Goal: Task Accomplishment & Management: Complete application form

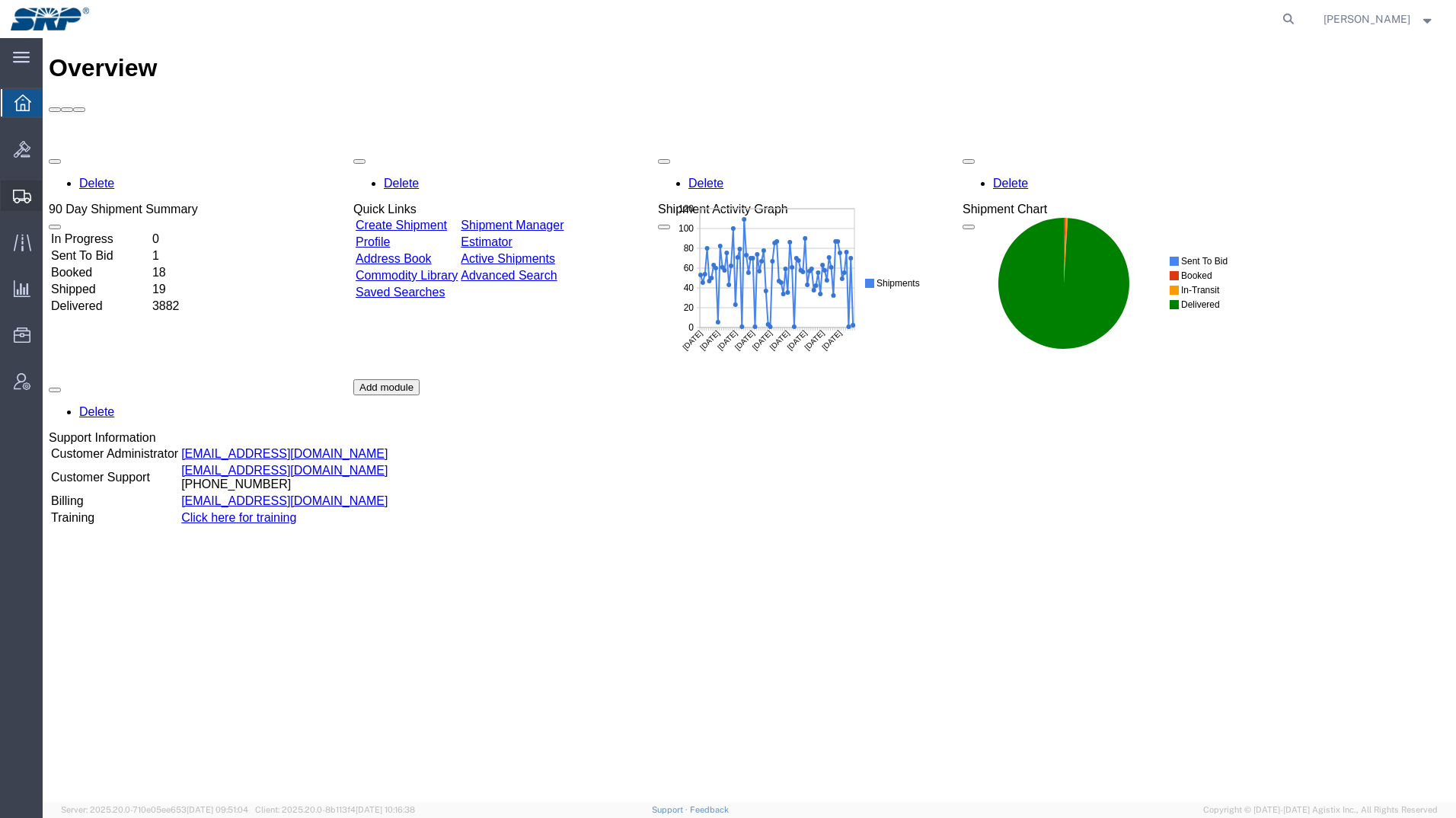
click at [19, 194] on icon at bounding box center [21, 196] width 18 height 14
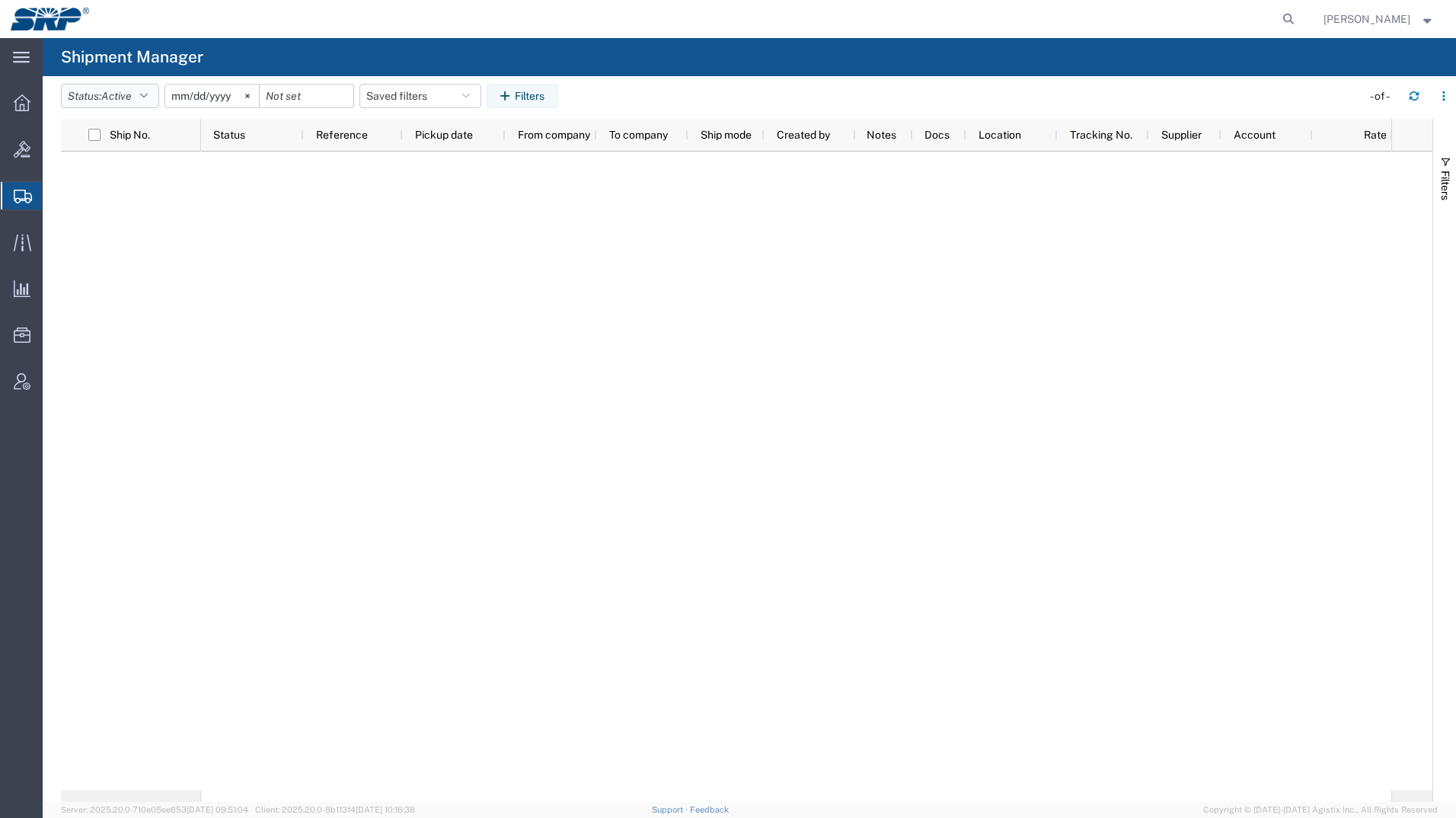
click at [129, 90] on span "Active" at bounding box center [117, 96] width 31 height 12
click at [109, 171] on span "All" at bounding box center [150, 177] width 177 height 24
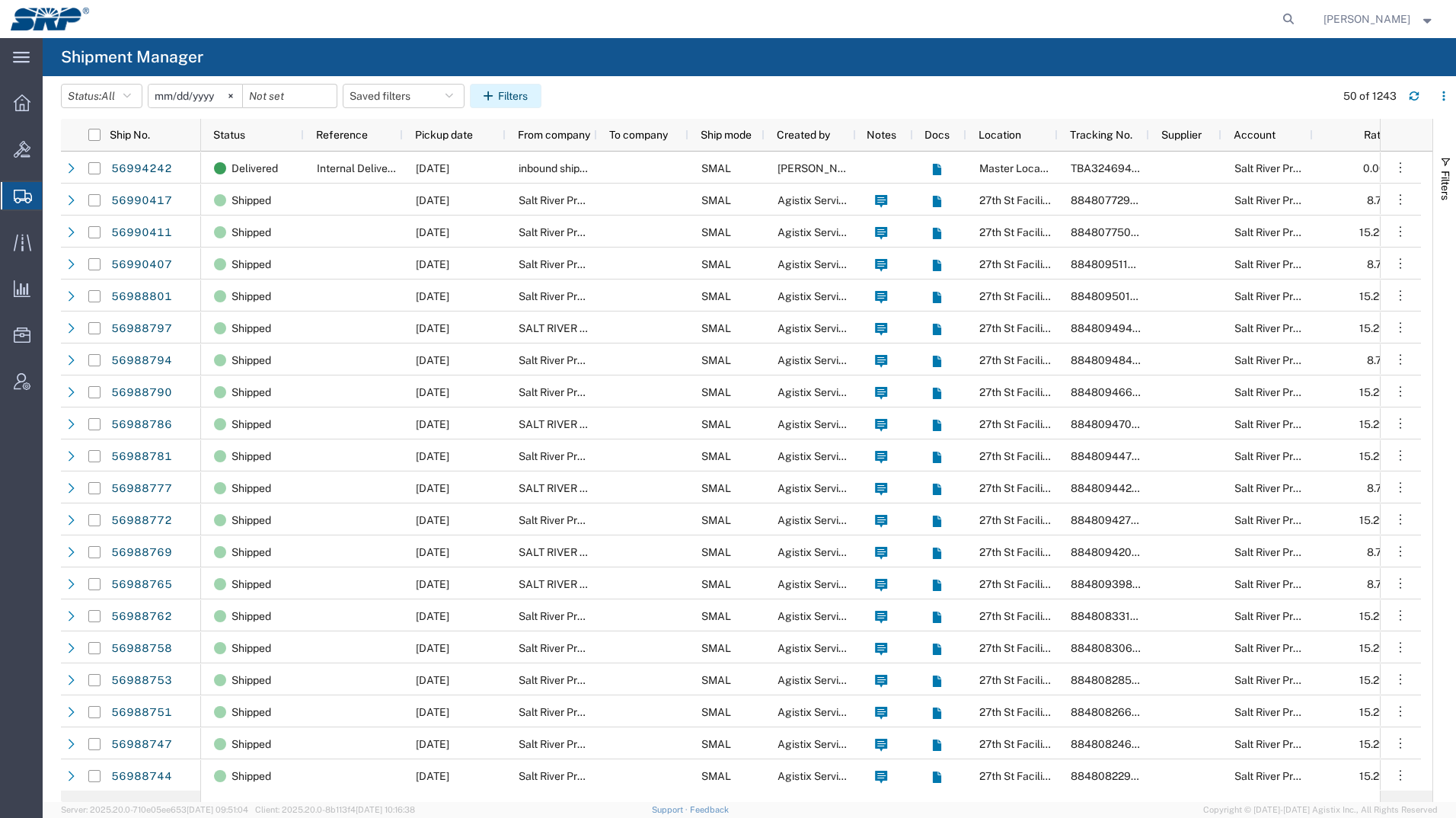
click at [525, 84] on button "Filters" at bounding box center [506, 96] width 72 height 25
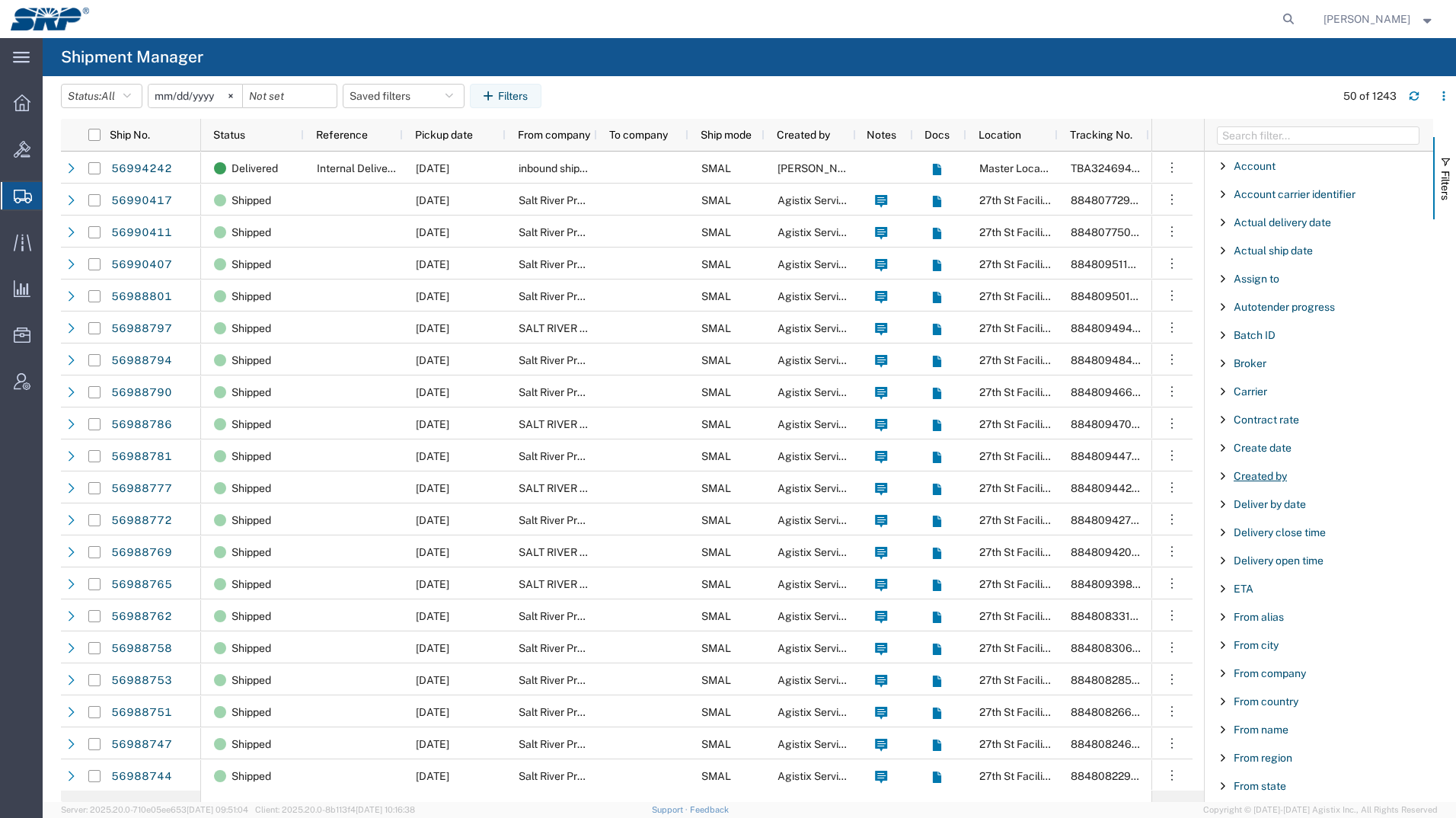
click at [1255, 474] on span "Created by" at bounding box center [1260, 476] width 53 height 12
click at [1262, 519] on div "starts with" at bounding box center [1319, 514] width 174 height 12
click at [1262, 542] on input "Filter Value" at bounding box center [1324, 539] width 200 height 18
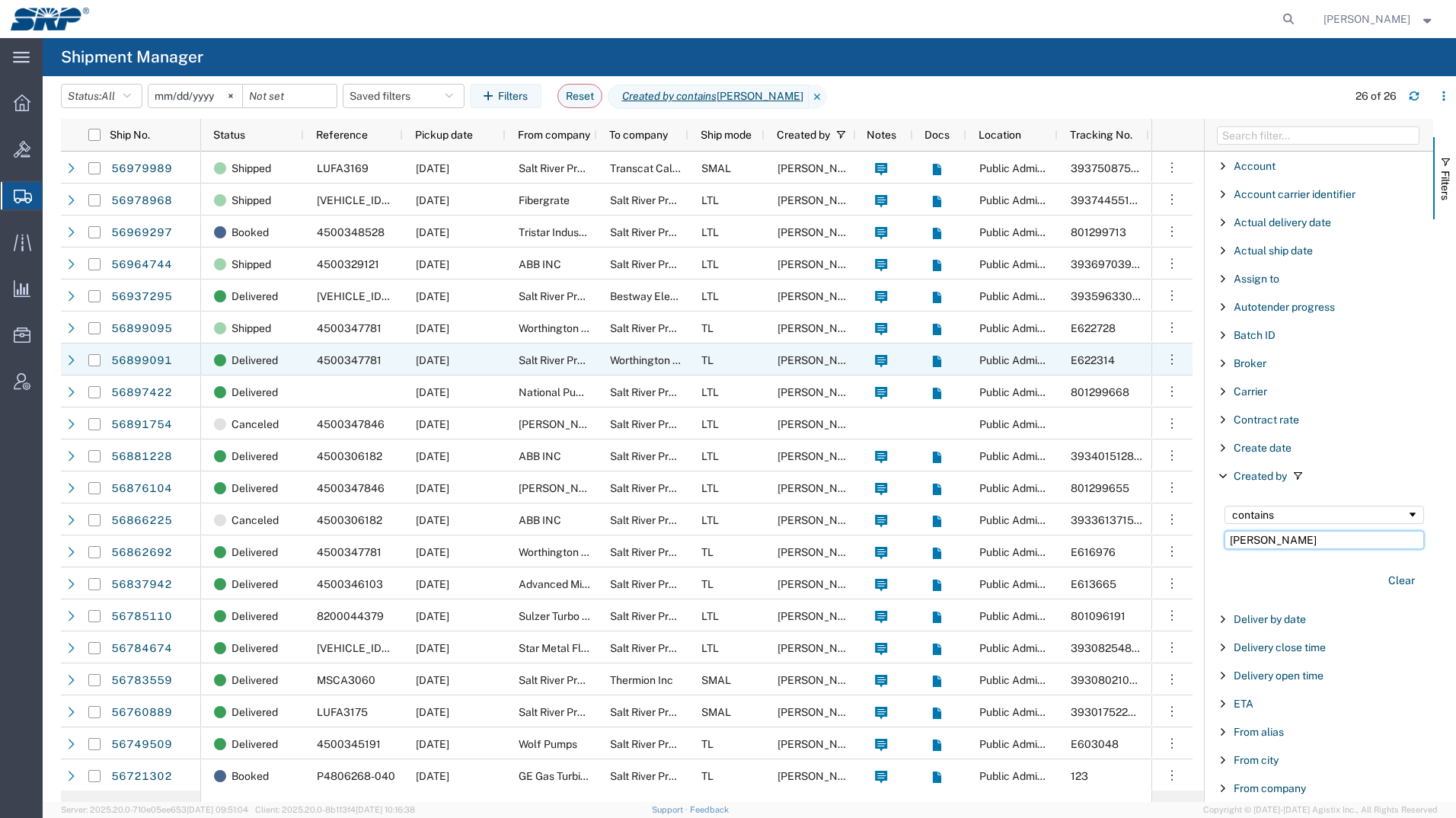
type input "[PERSON_NAME]"
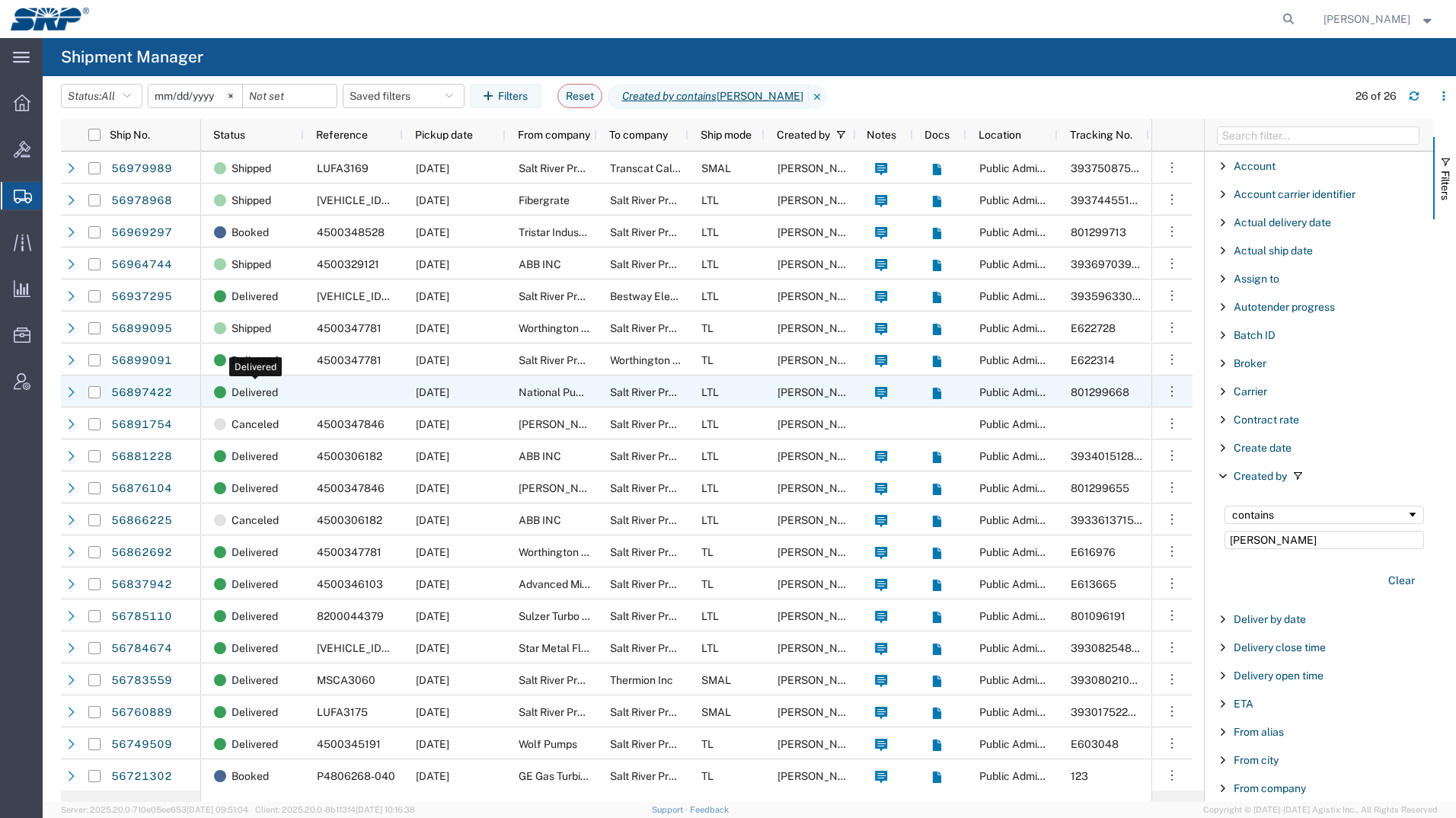
click at [263, 386] on span "Delivered" at bounding box center [254, 392] width 46 height 32
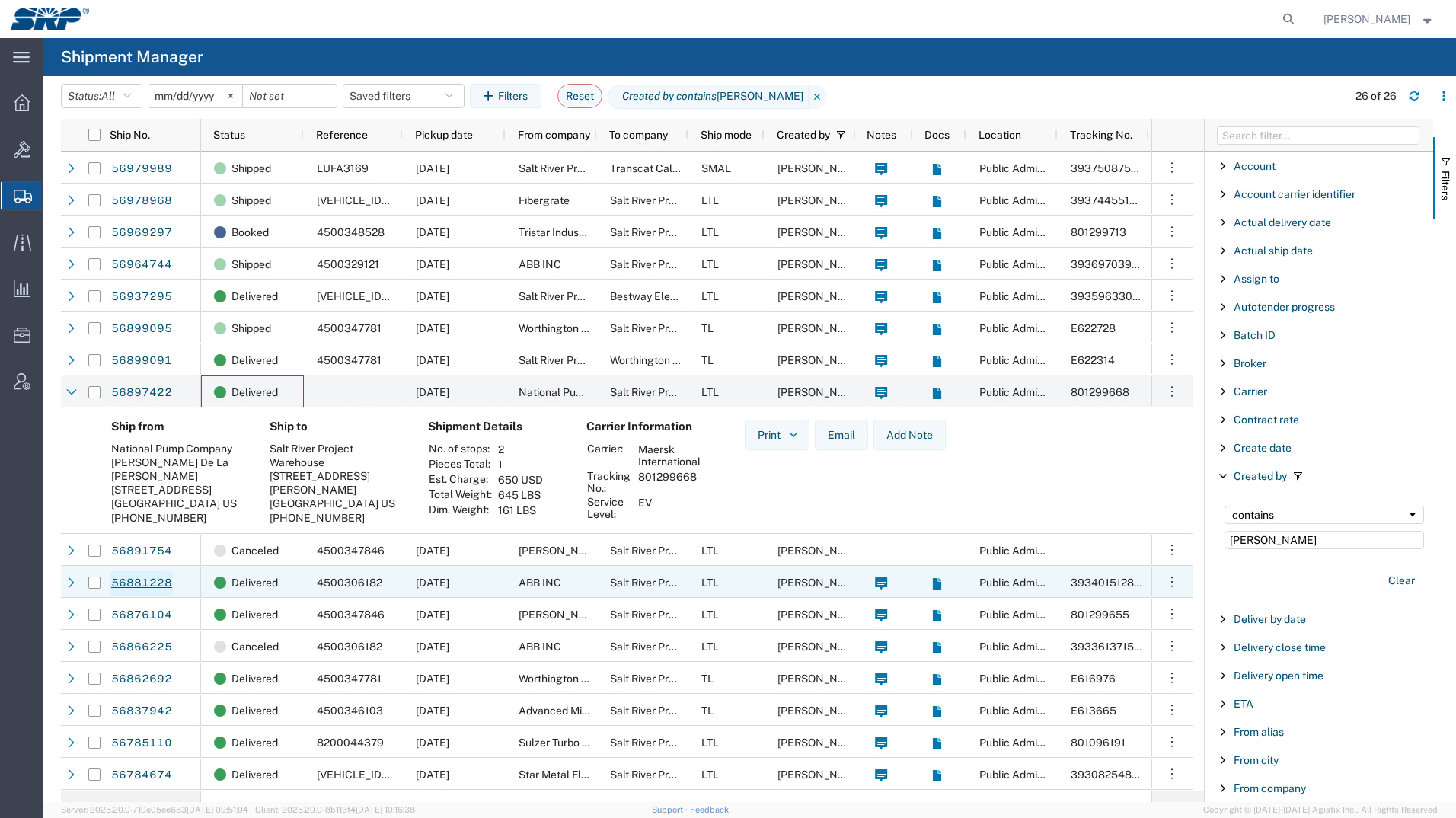
click at [140, 576] on link "56881228" at bounding box center [141, 583] width 62 height 25
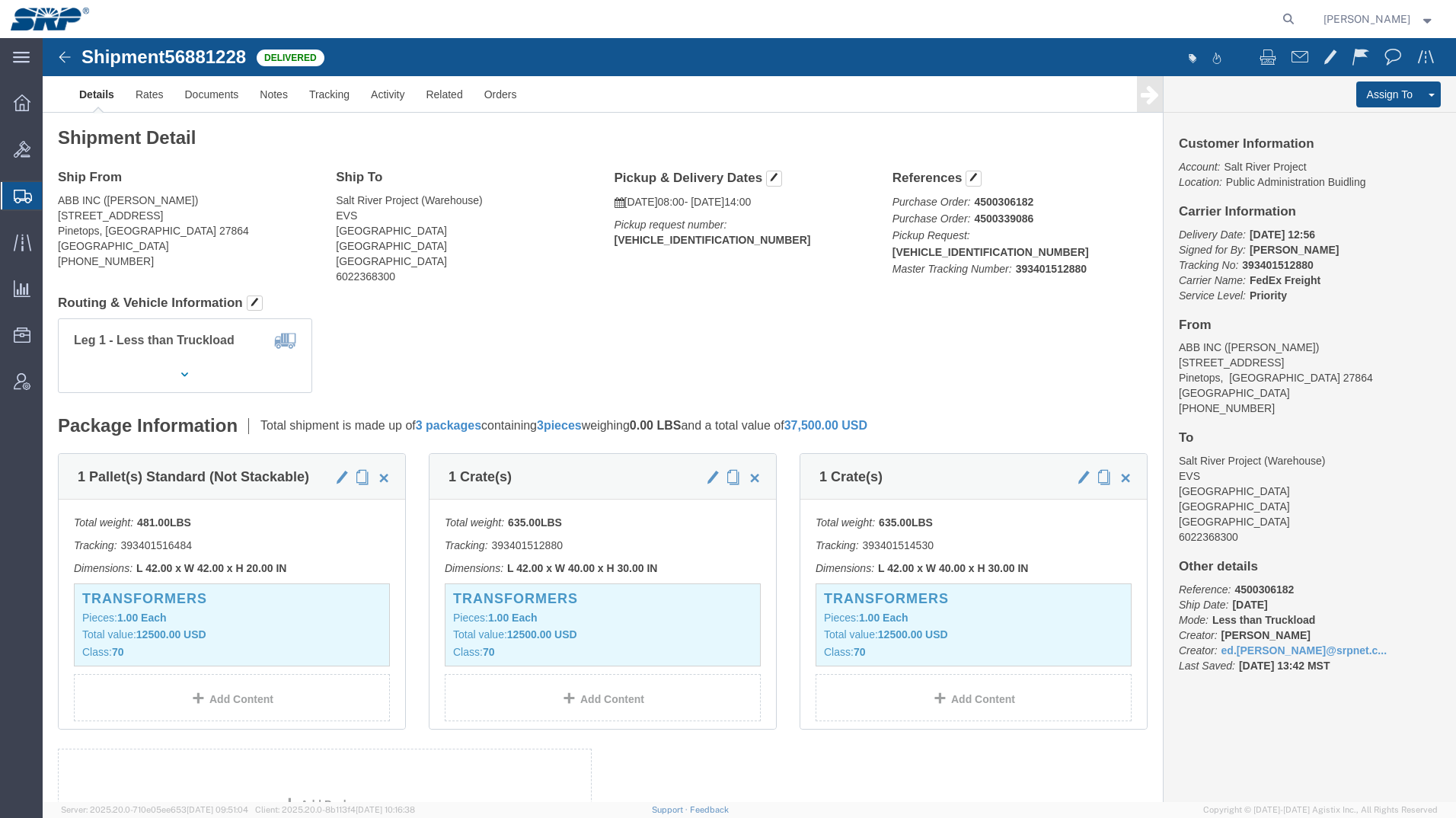
click at [28, 199] on icon at bounding box center [22, 196] width 18 height 14
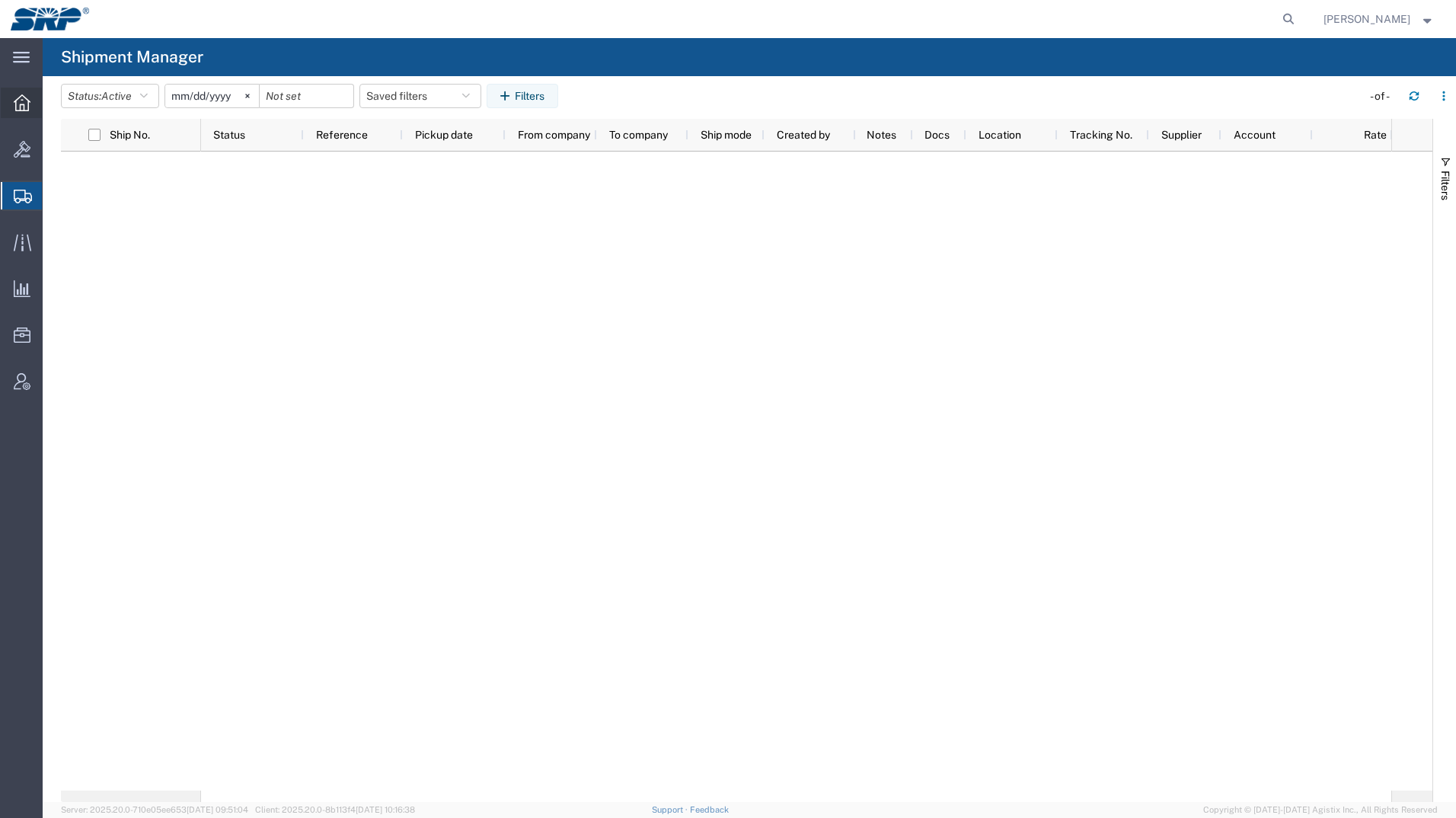
click at [18, 94] on div at bounding box center [22, 103] width 43 height 31
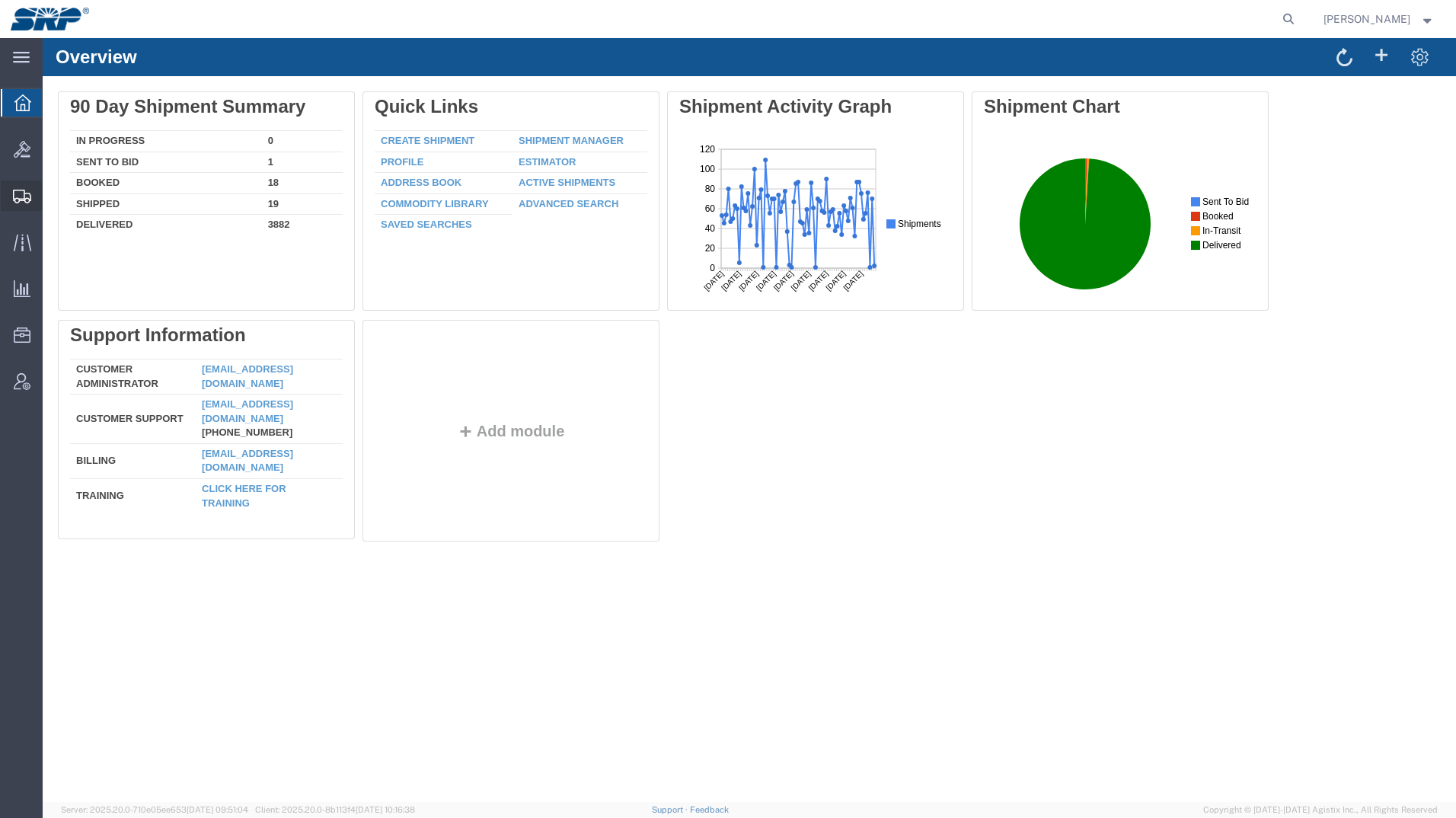
click at [28, 200] on icon at bounding box center [21, 196] width 18 height 14
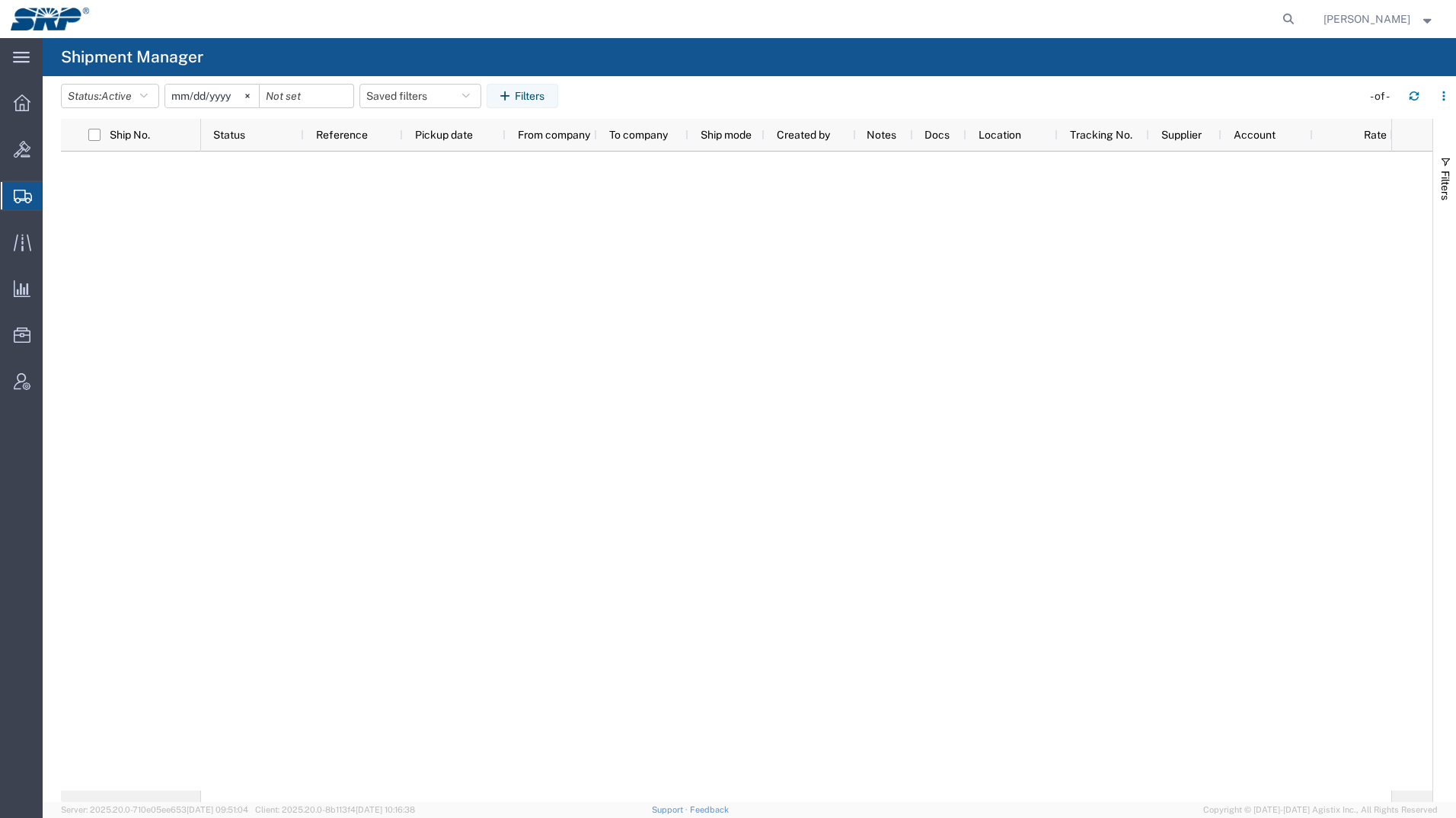
click at [0, 0] on span "Create Shipment" at bounding box center [0, 0] width 0 height 0
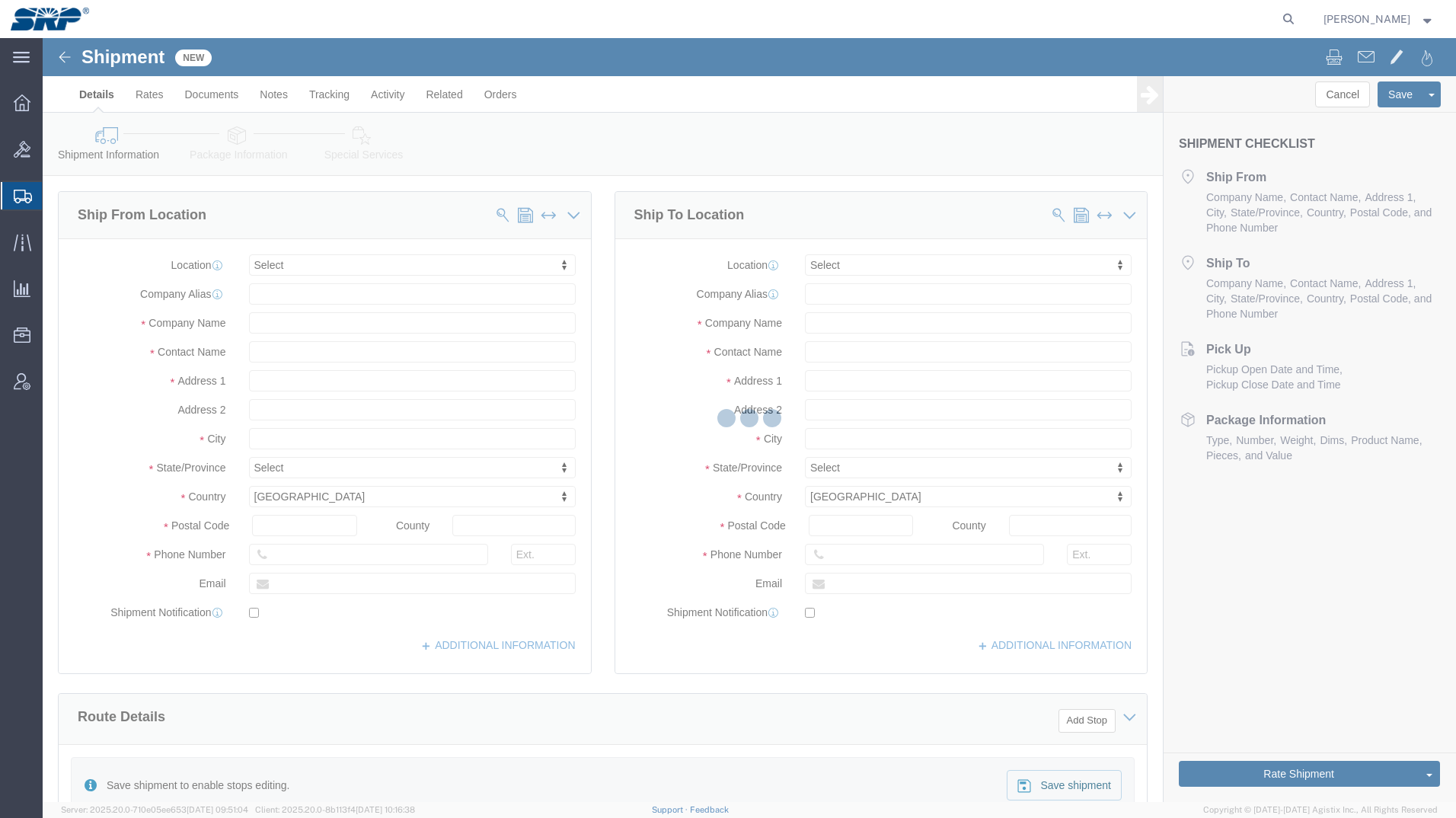
select select
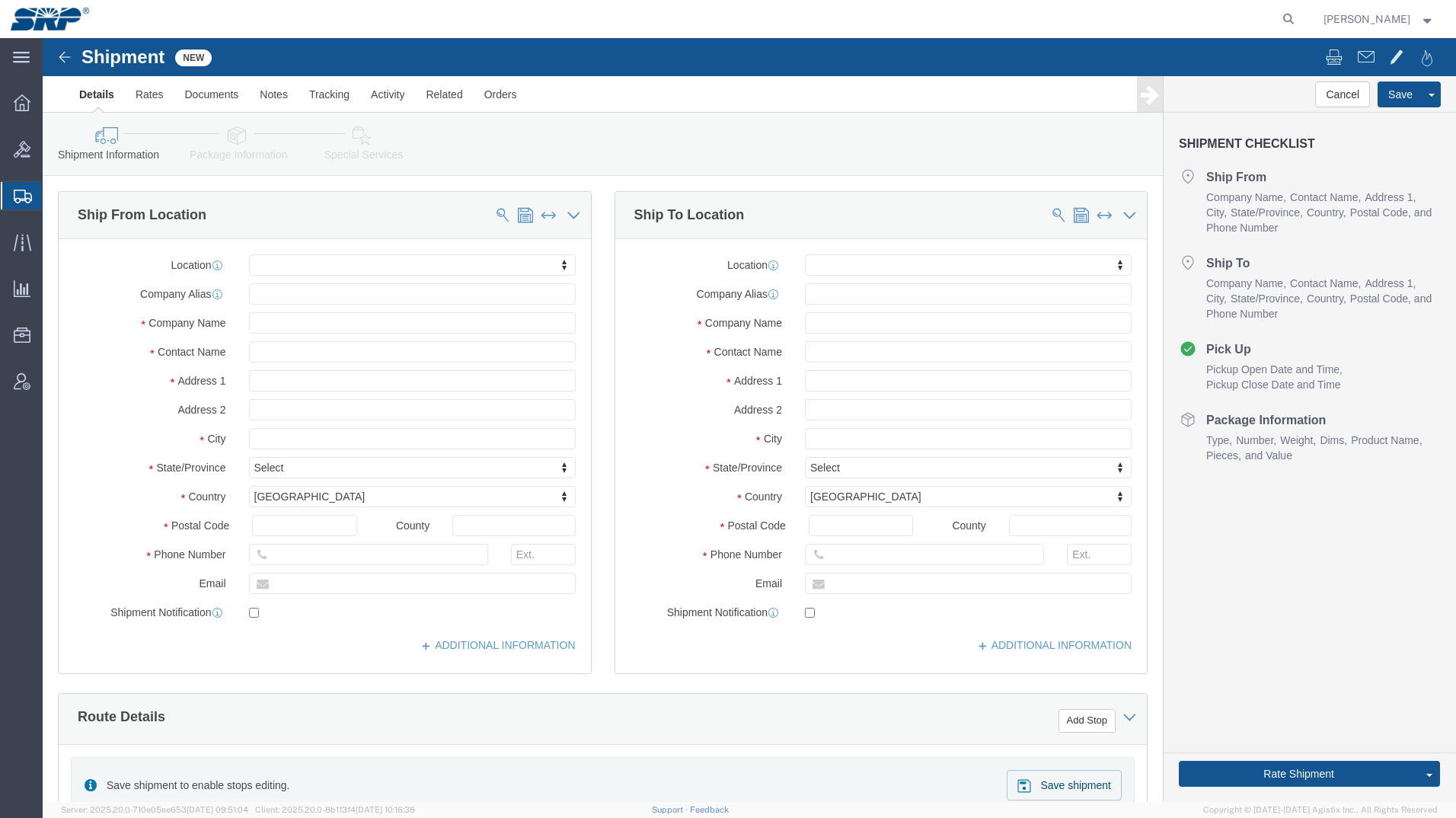
click at [14, 194] on icon at bounding box center [22, 196] width 18 height 14
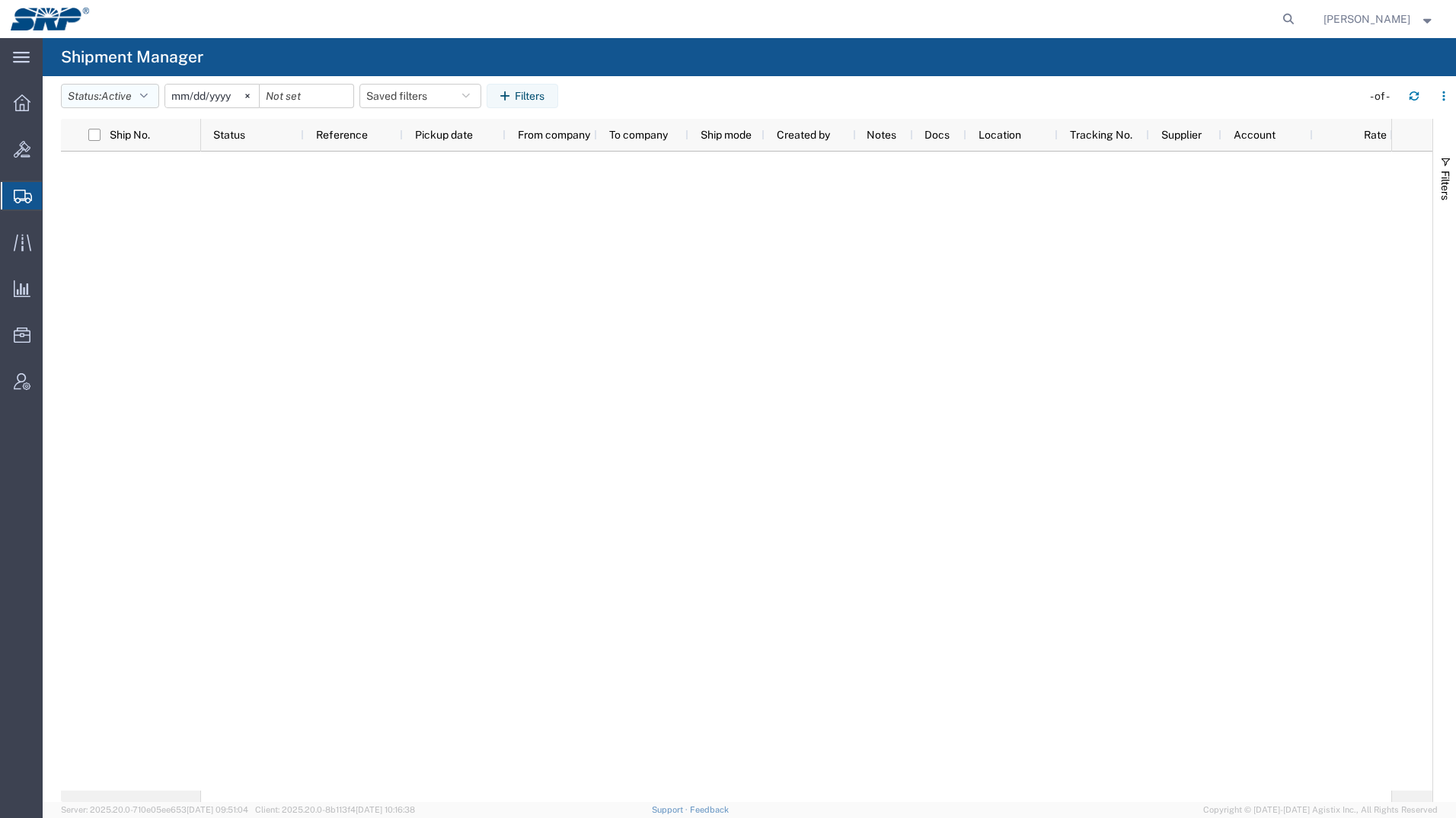
click at [125, 99] on span "Active" at bounding box center [117, 96] width 31 height 12
click at [89, 177] on span "All" at bounding box center [150, 177] width 177 height 24
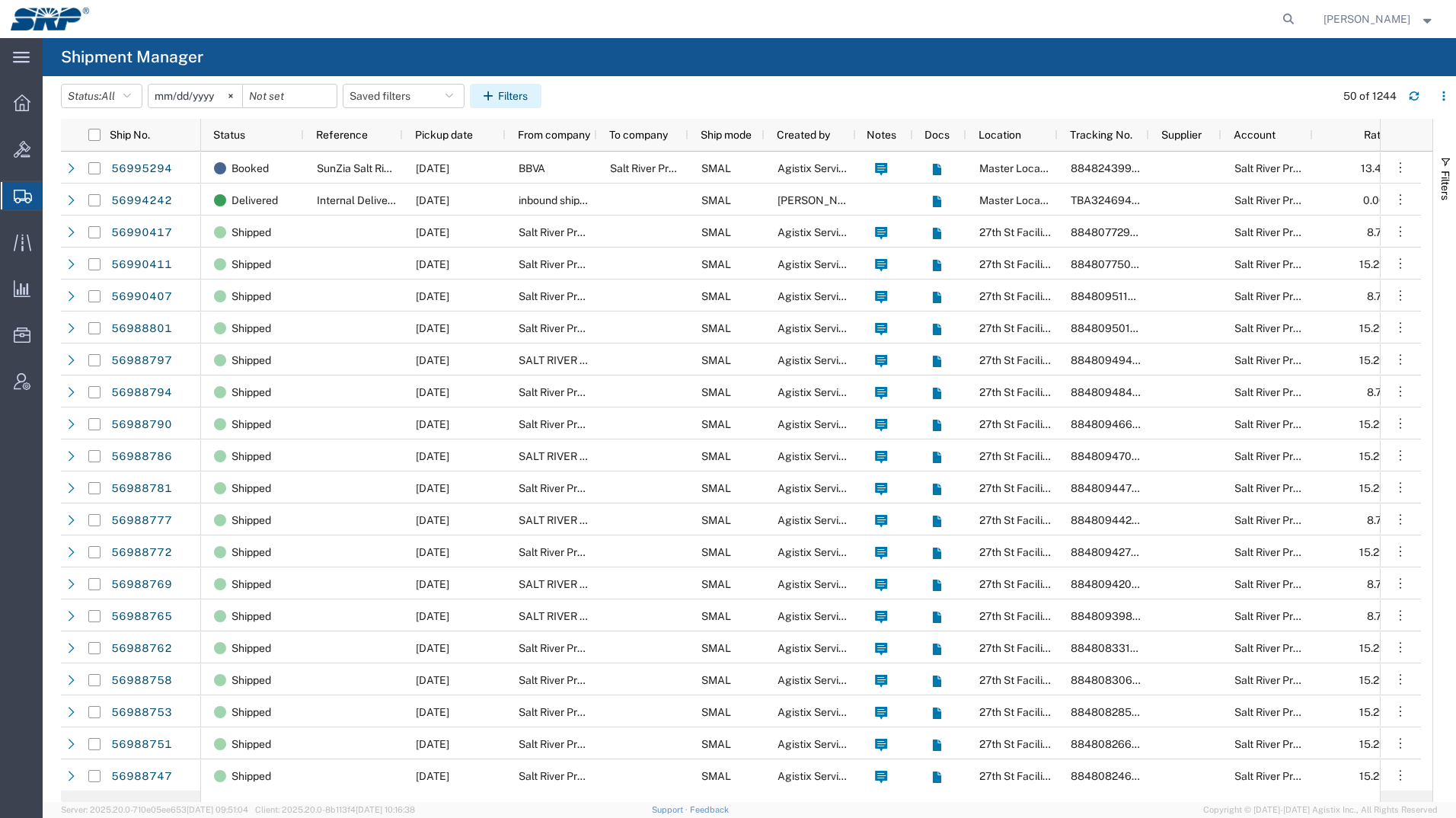
click at [510, 90] on button "Filters" at bounding box center [506, 96] width 72 height 25
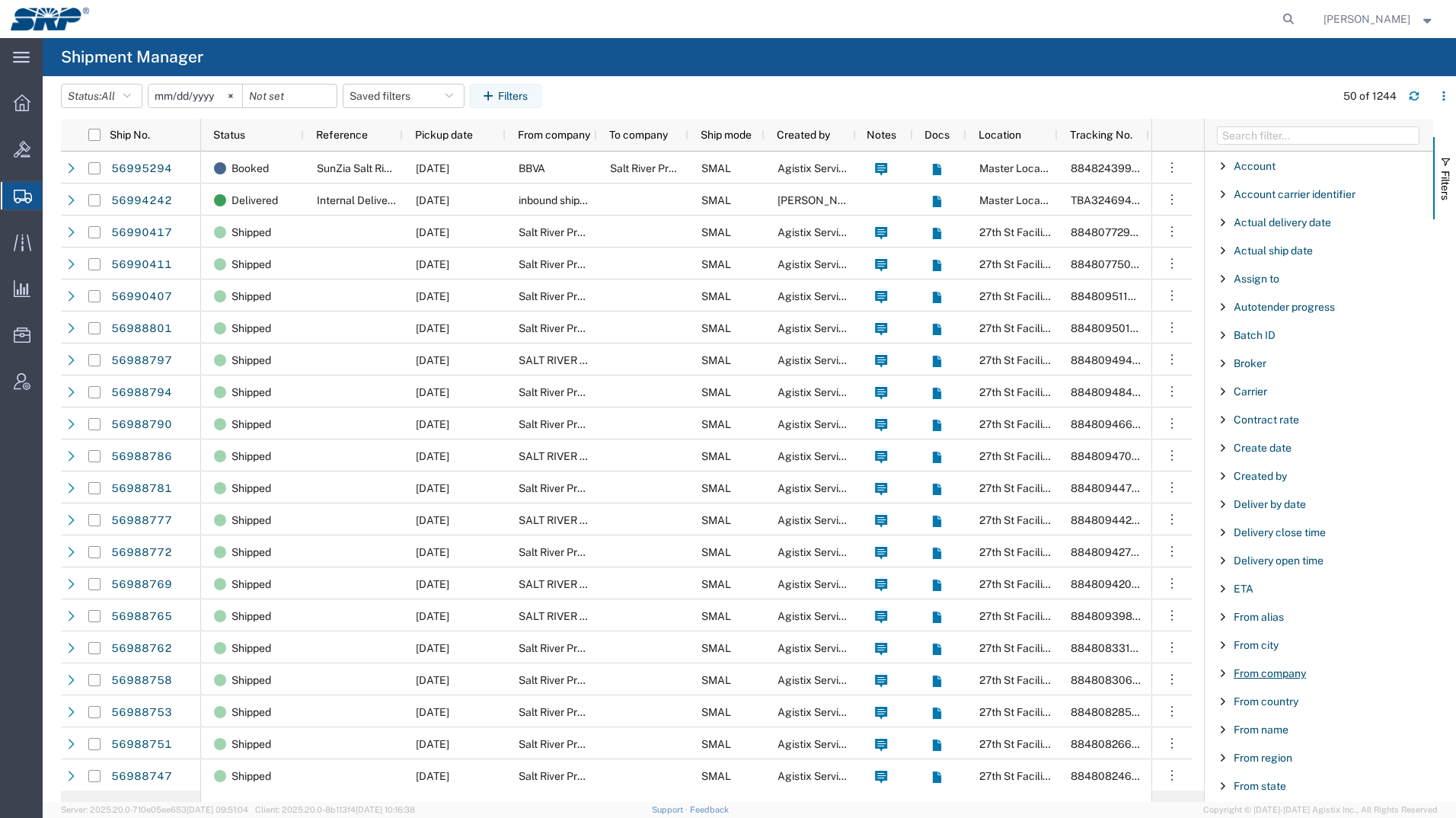
click at [1265, 670] on span "From company" at bounding box center [1269, 673] width 73 height 12
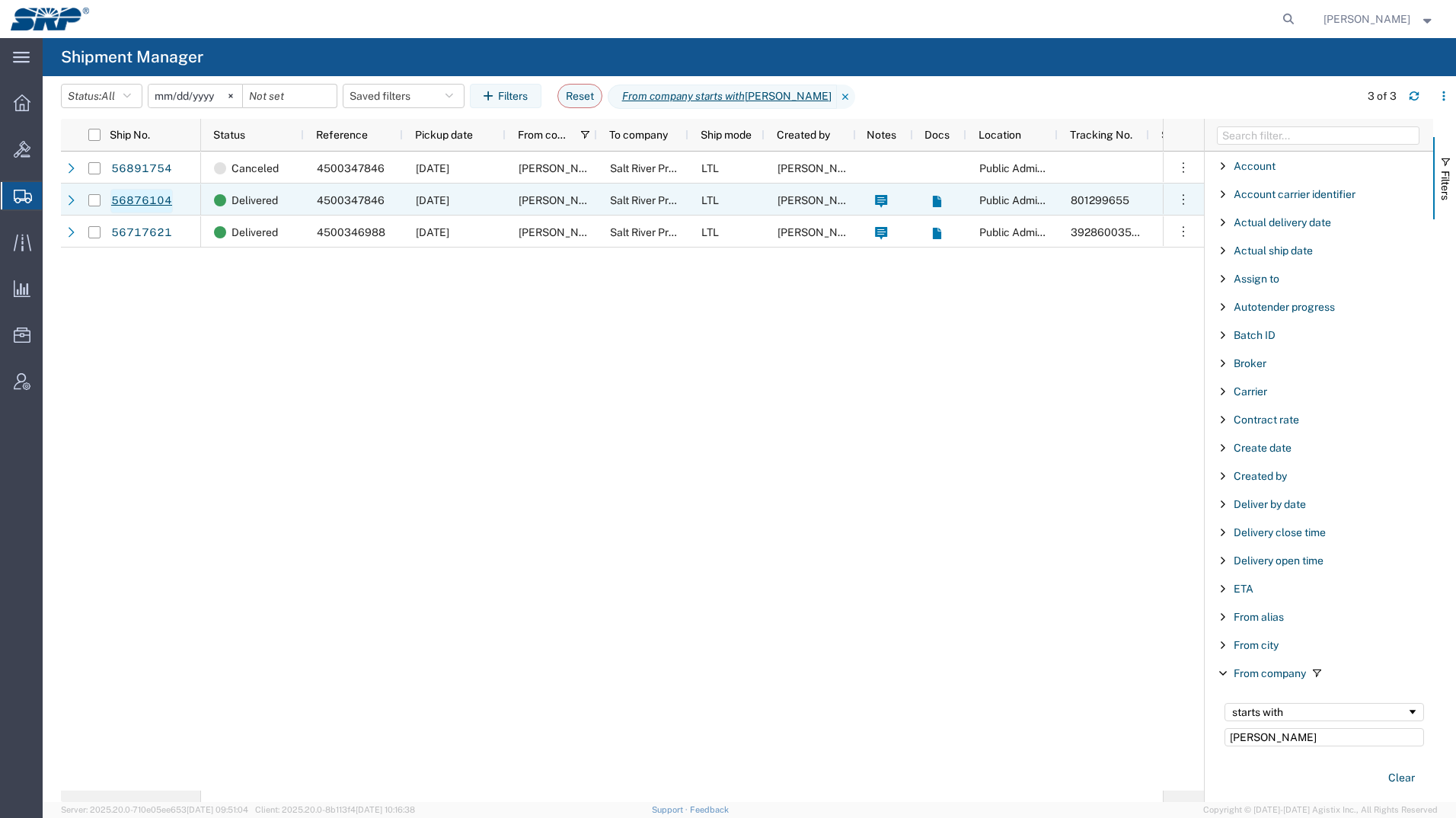
type input "[PERSON_NAME]"
click at [131, 201] on link "56876104" at bounding box center [141, 200] width 62 height 25
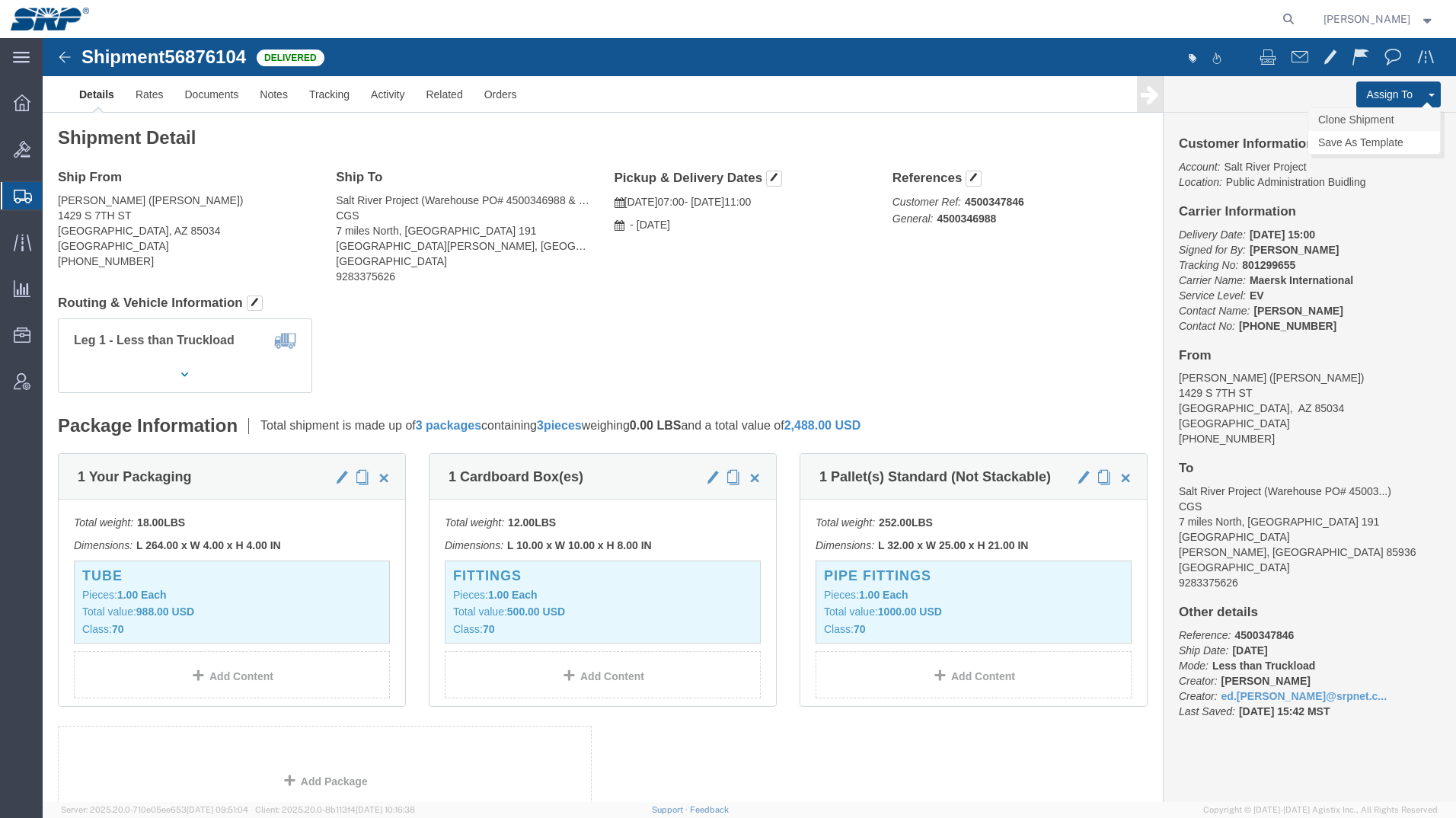
click link "Clone Shipment"
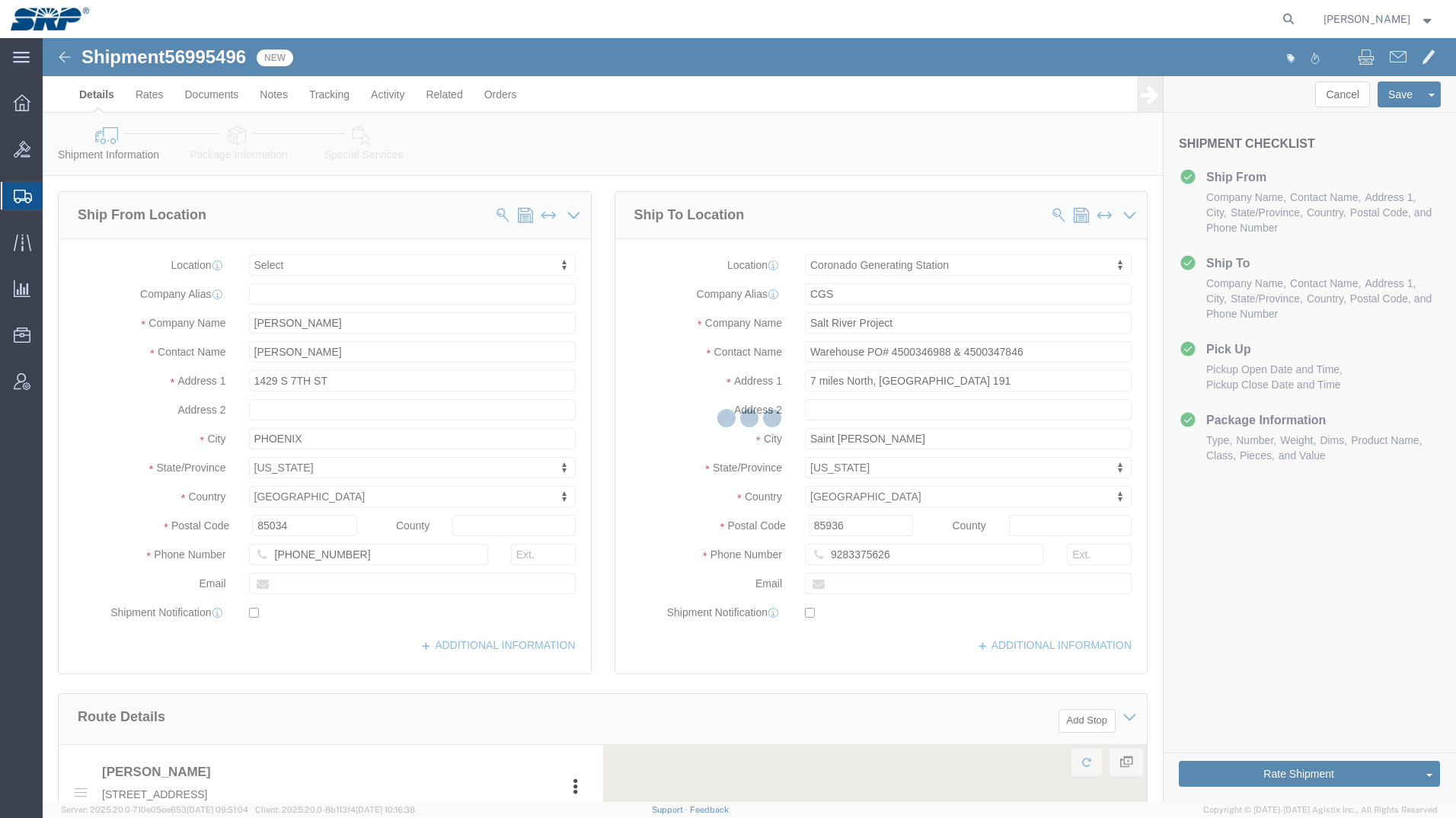
select select
select select "54827"
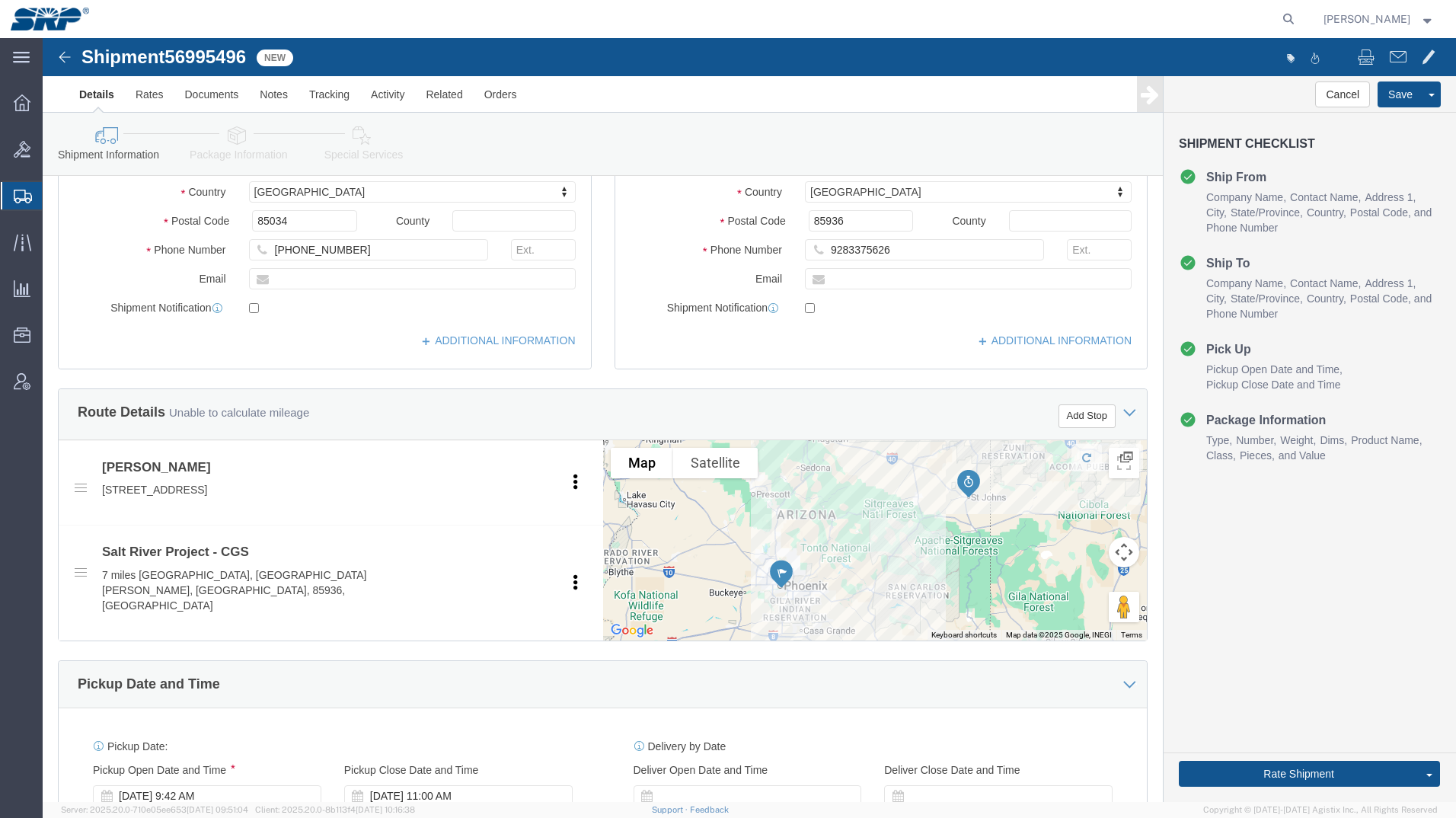
scroll to position [457, 0]
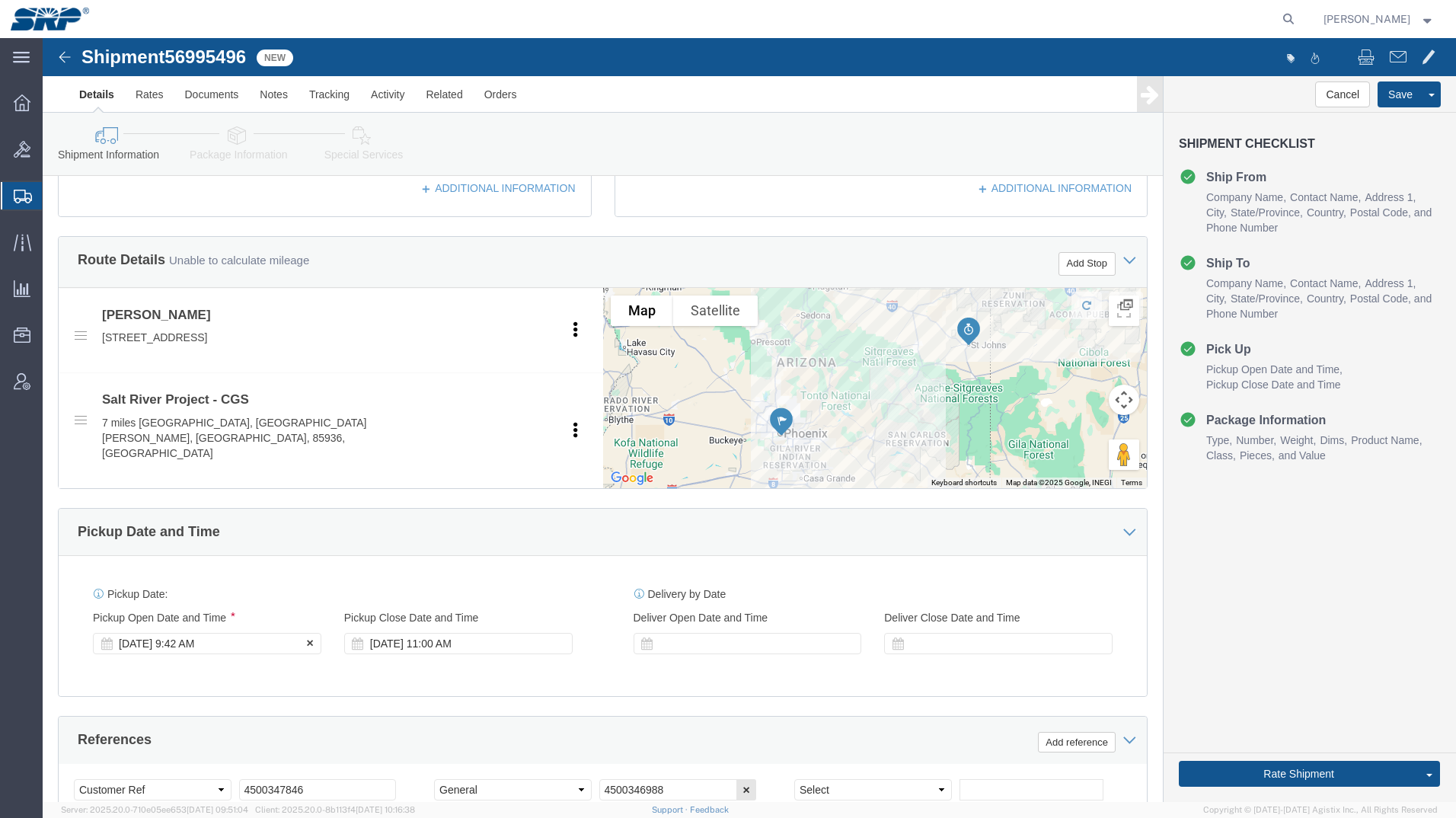
click div "[DATE] 9:42 AM"
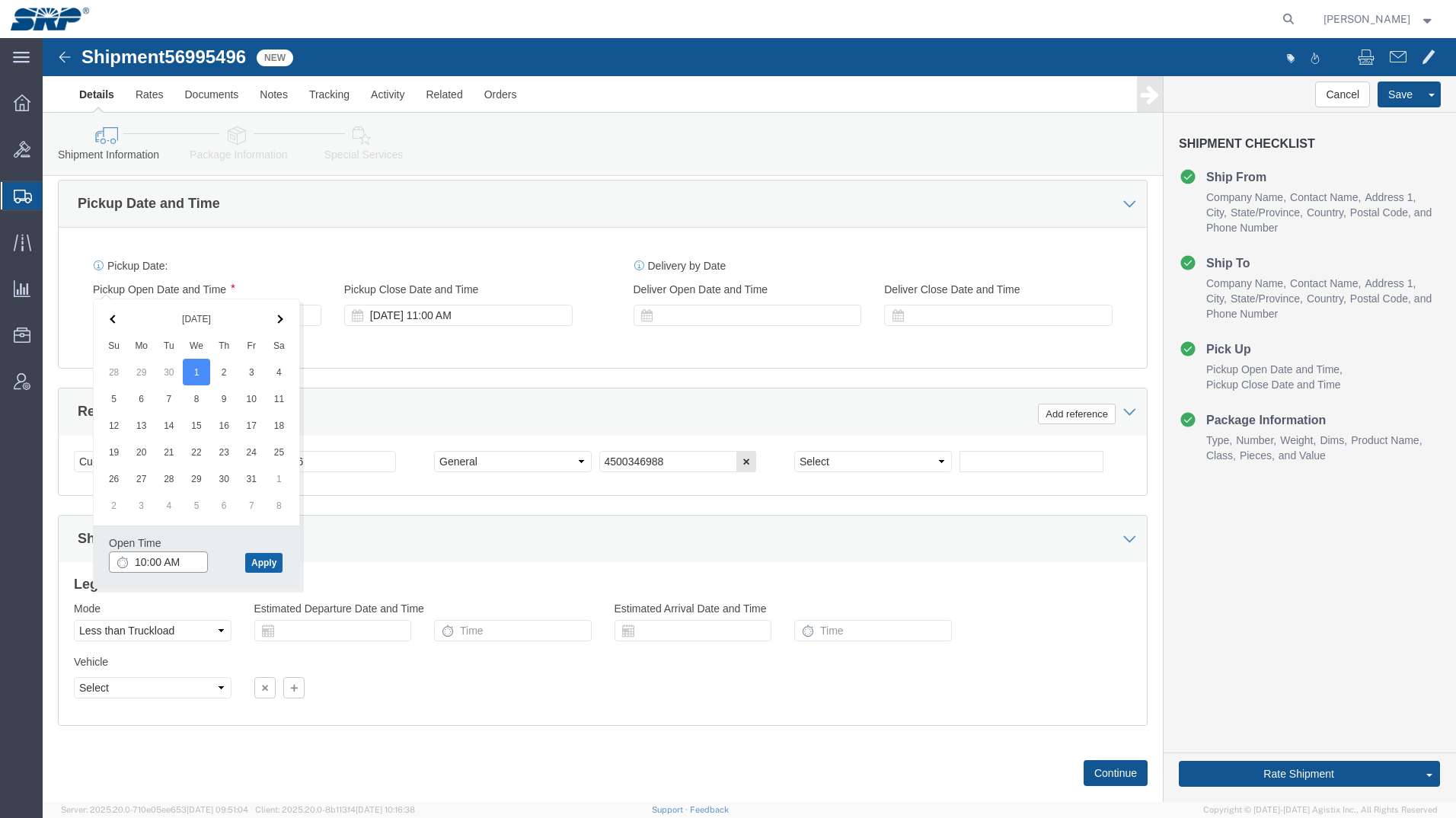
type input "10:00 AM"
click button "Apply"
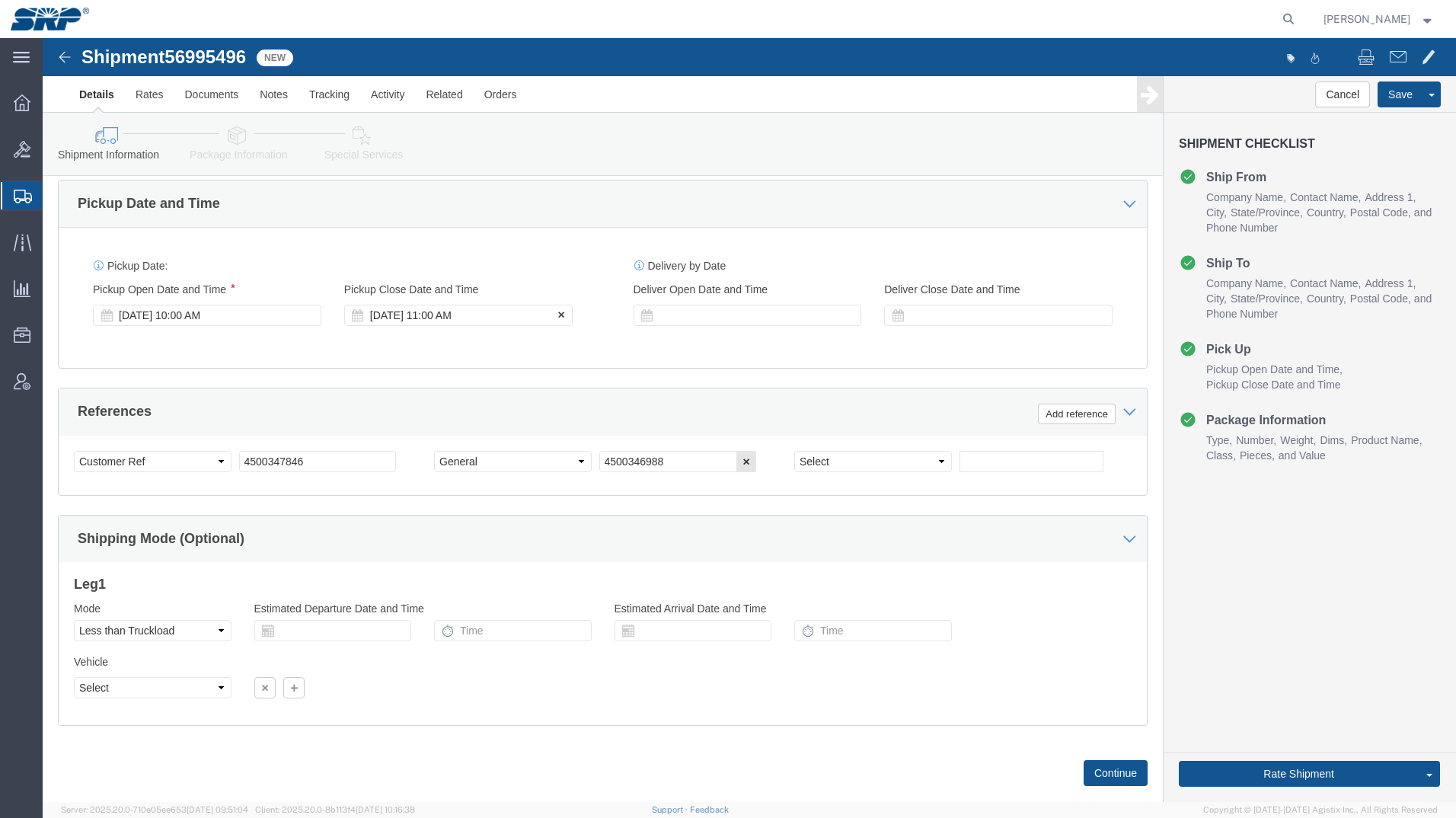
click div "[DATE] 11:00 AM"
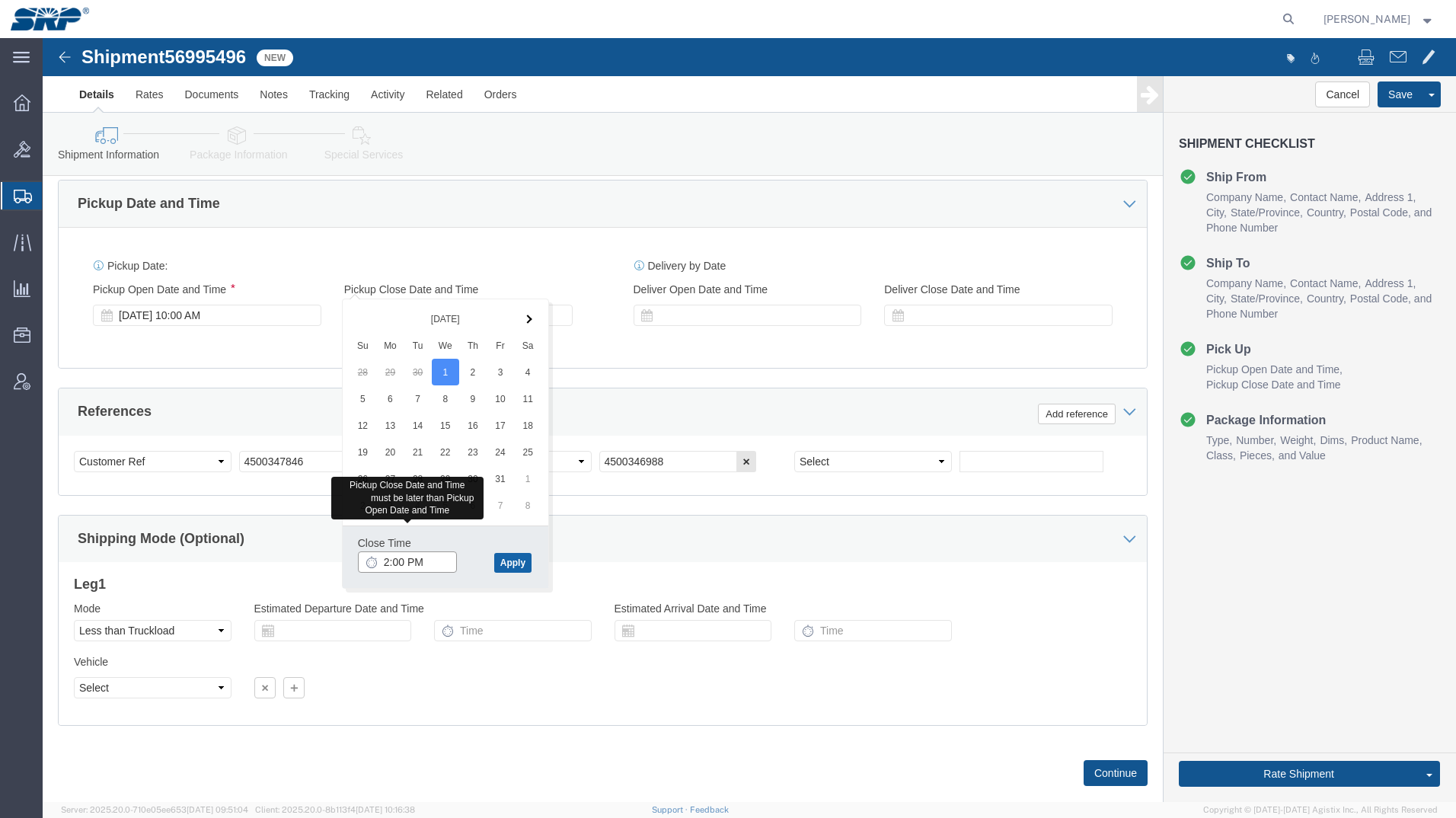
type input "2:00 PM"
click button "Apply"
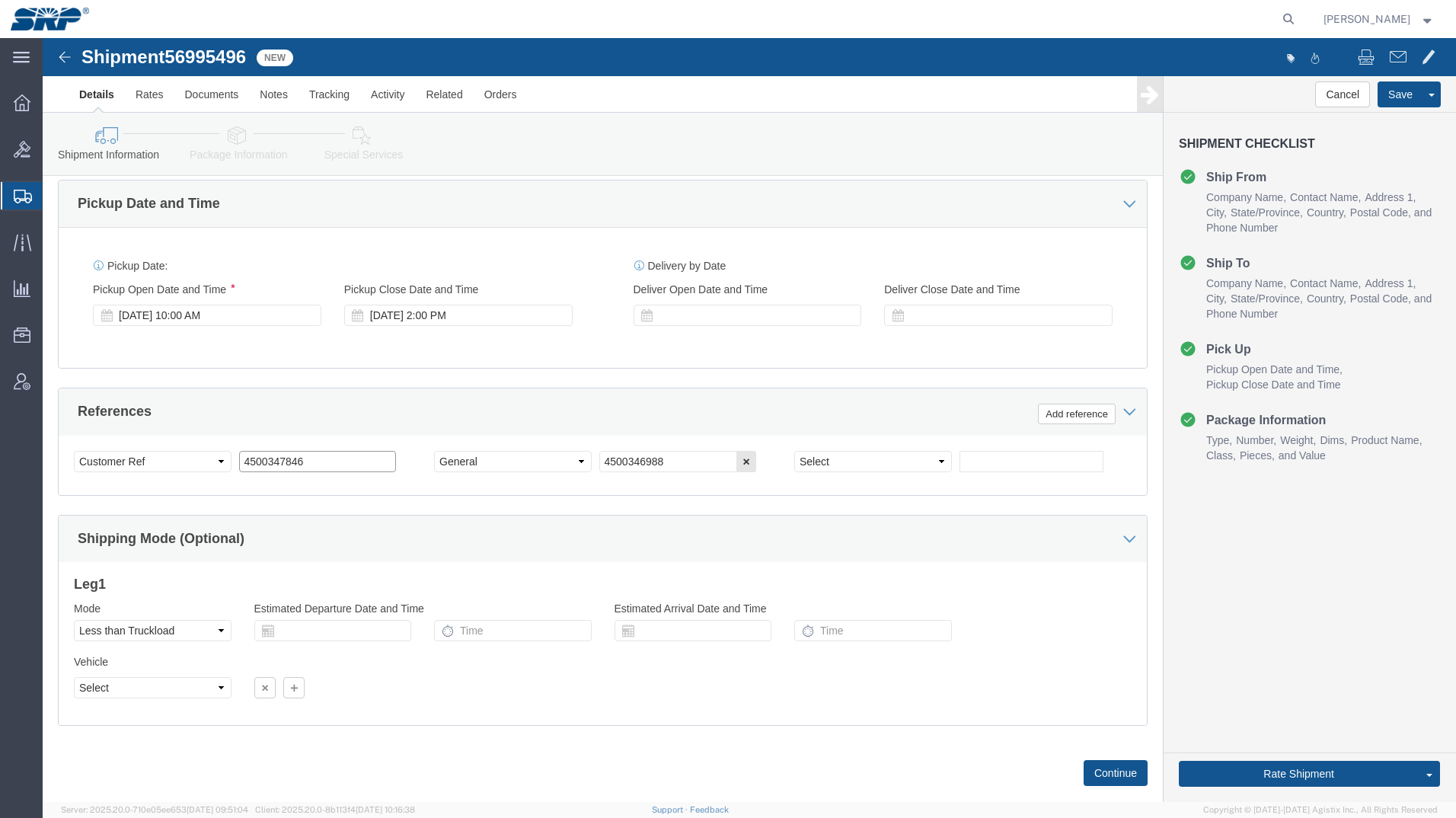
drag, startPoint x: 287, startPoint y: 391, endPoint x: 152, endPoint y: 376, distance: 135.8
click div "Select Account Type Activity ID Airline Appointment Number ASN Batch Request # …"
type input "4500348961"
click button "Continue"
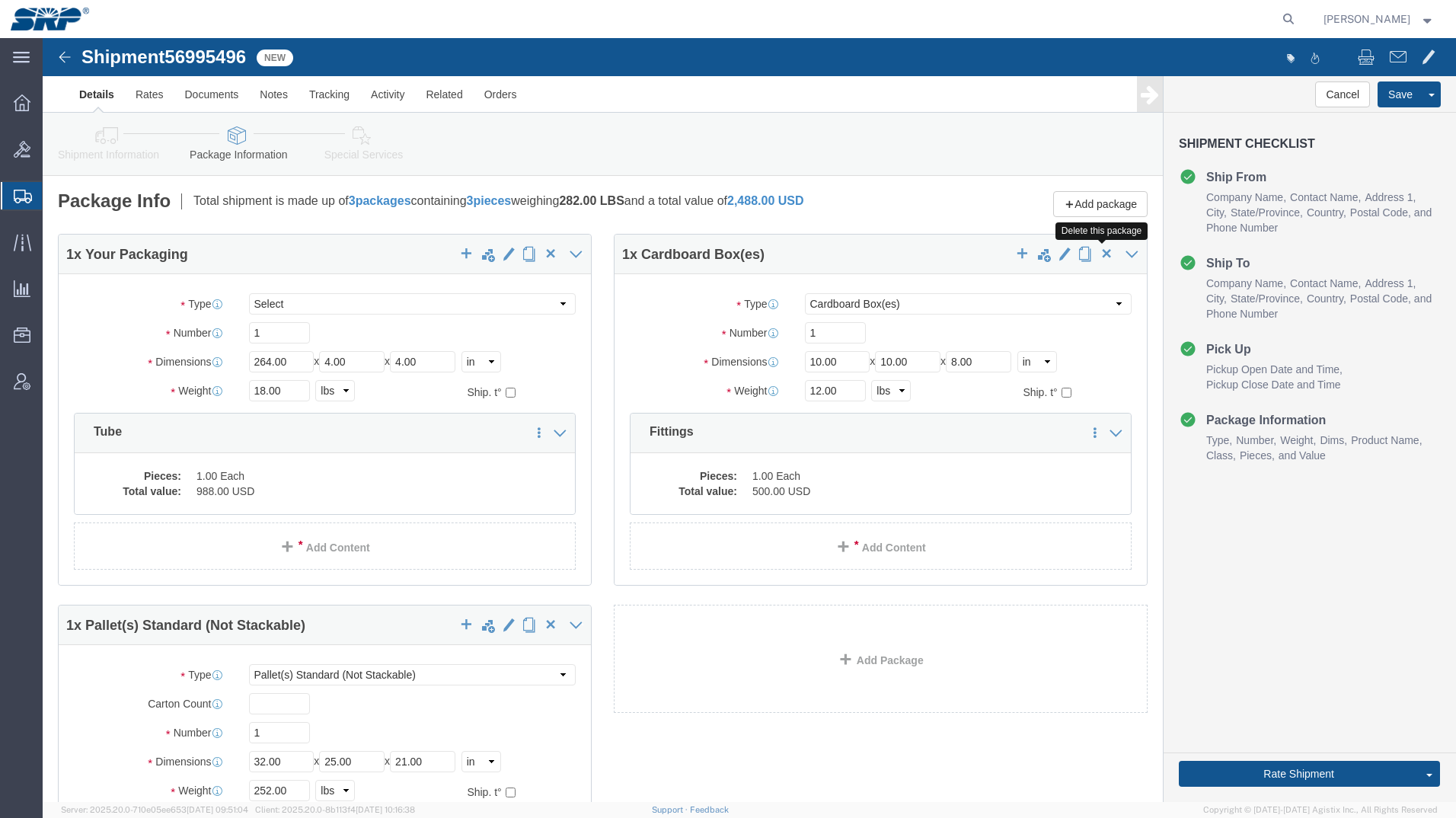
click span "button"
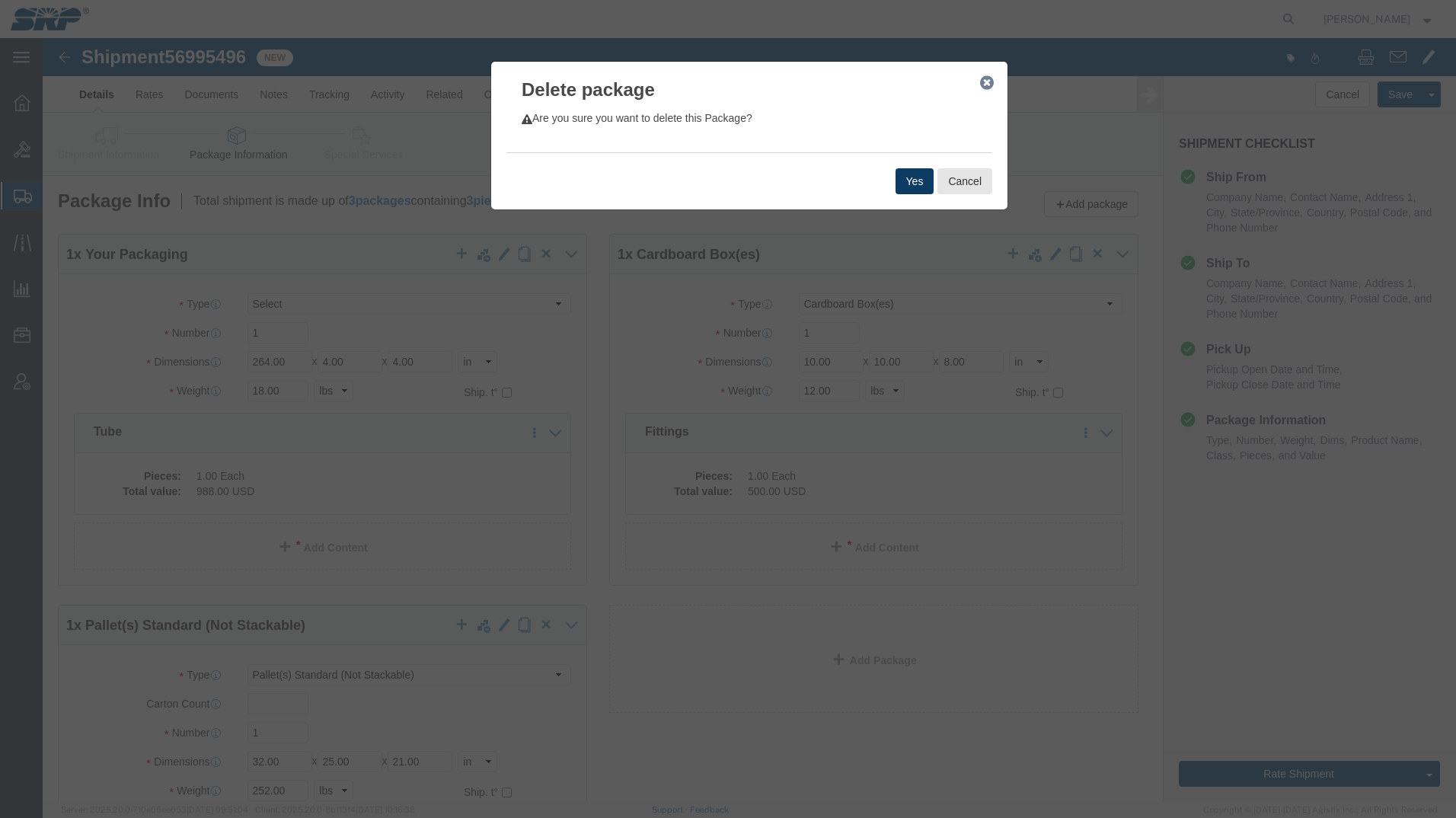
click button "Yes"
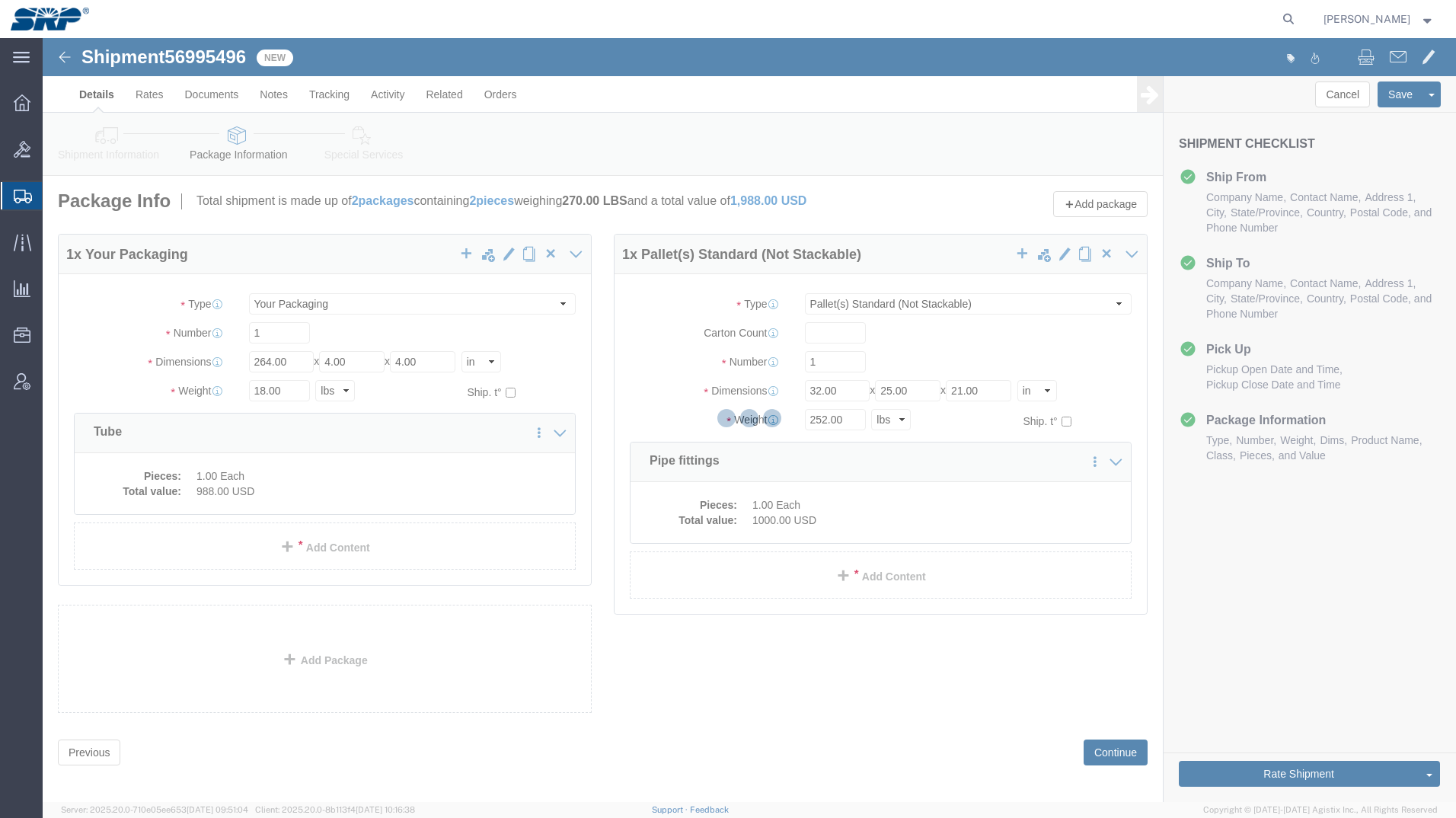
select select "PSNS"
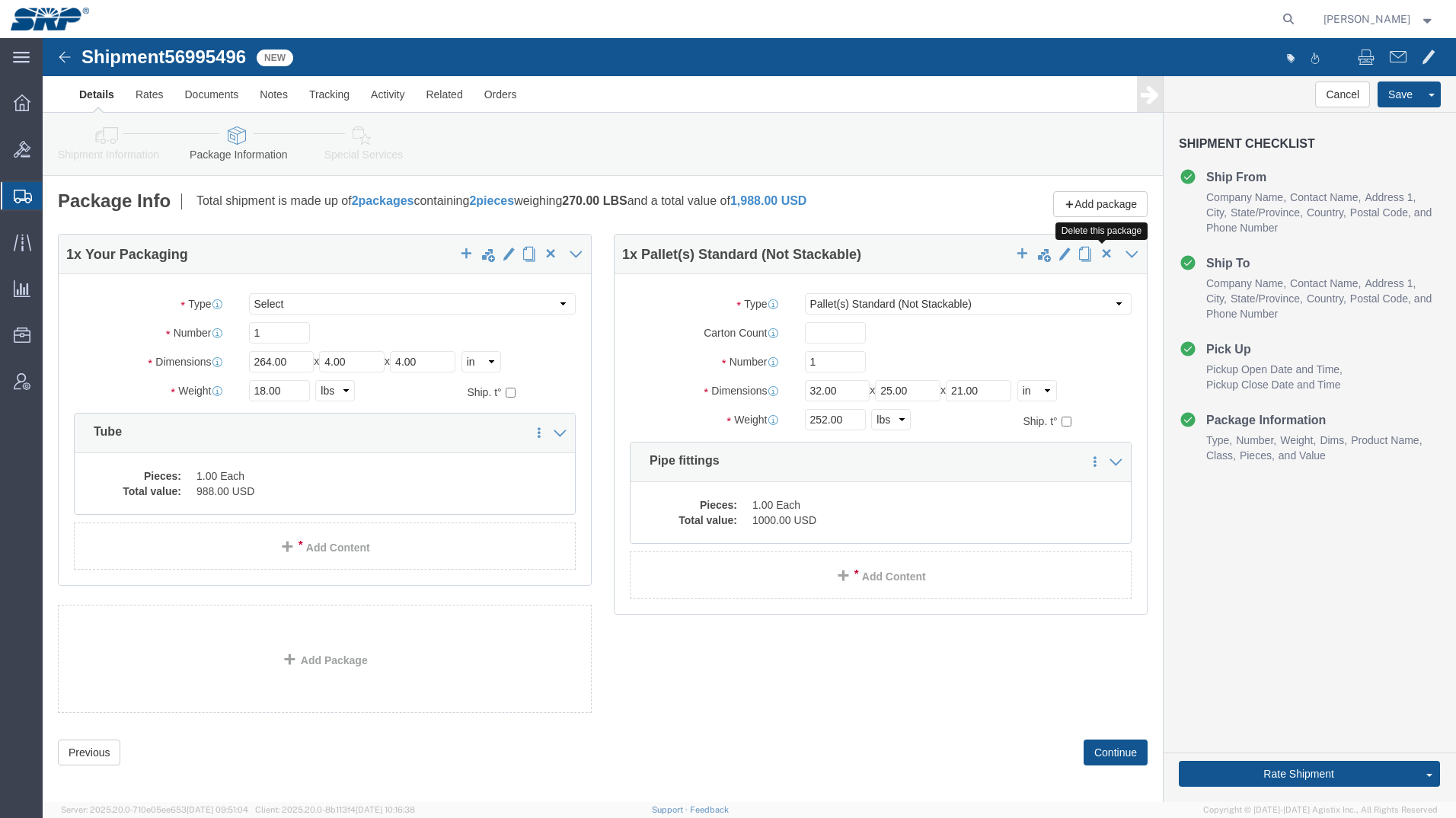
click span "button"
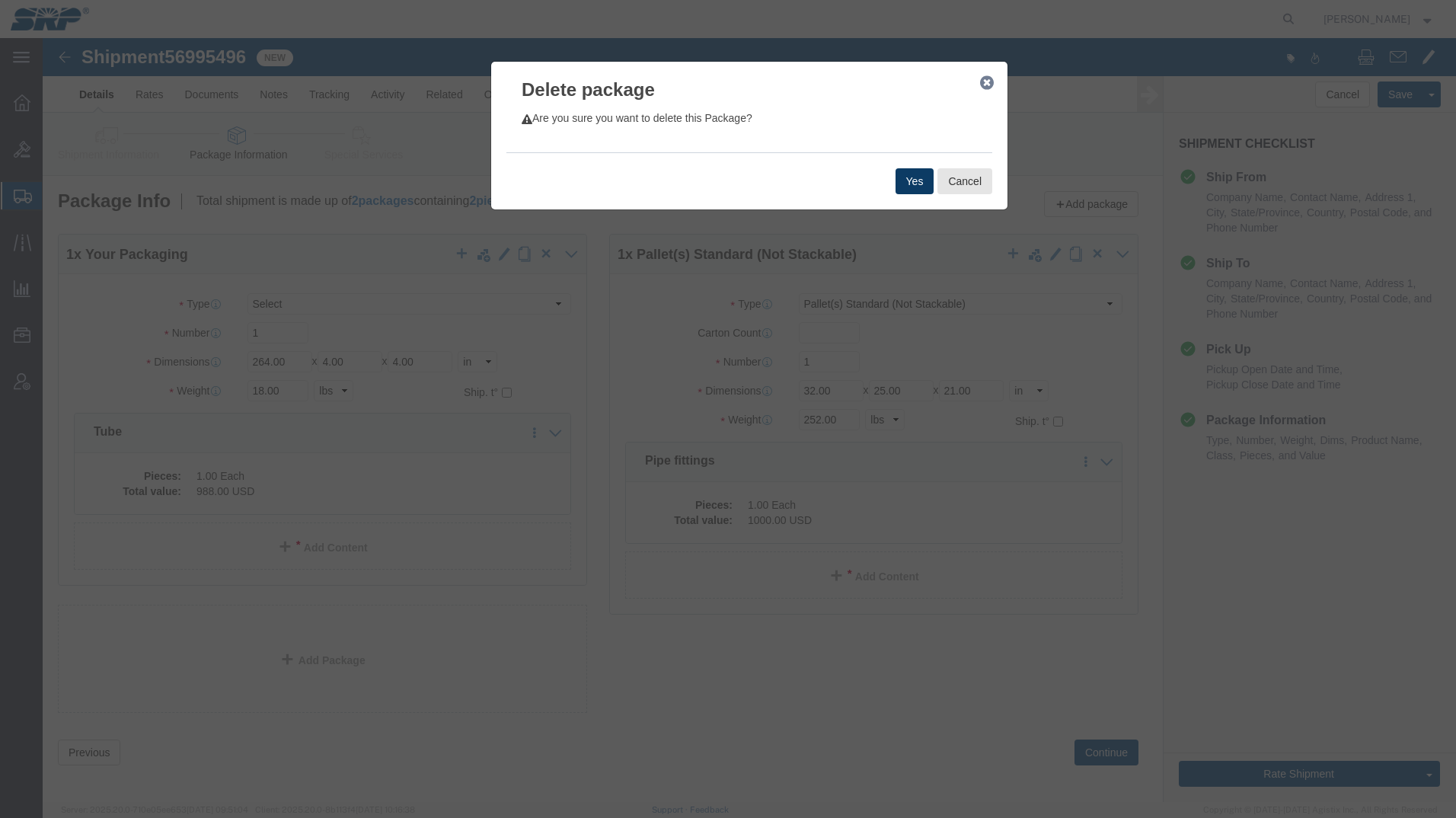
click button "Yes"
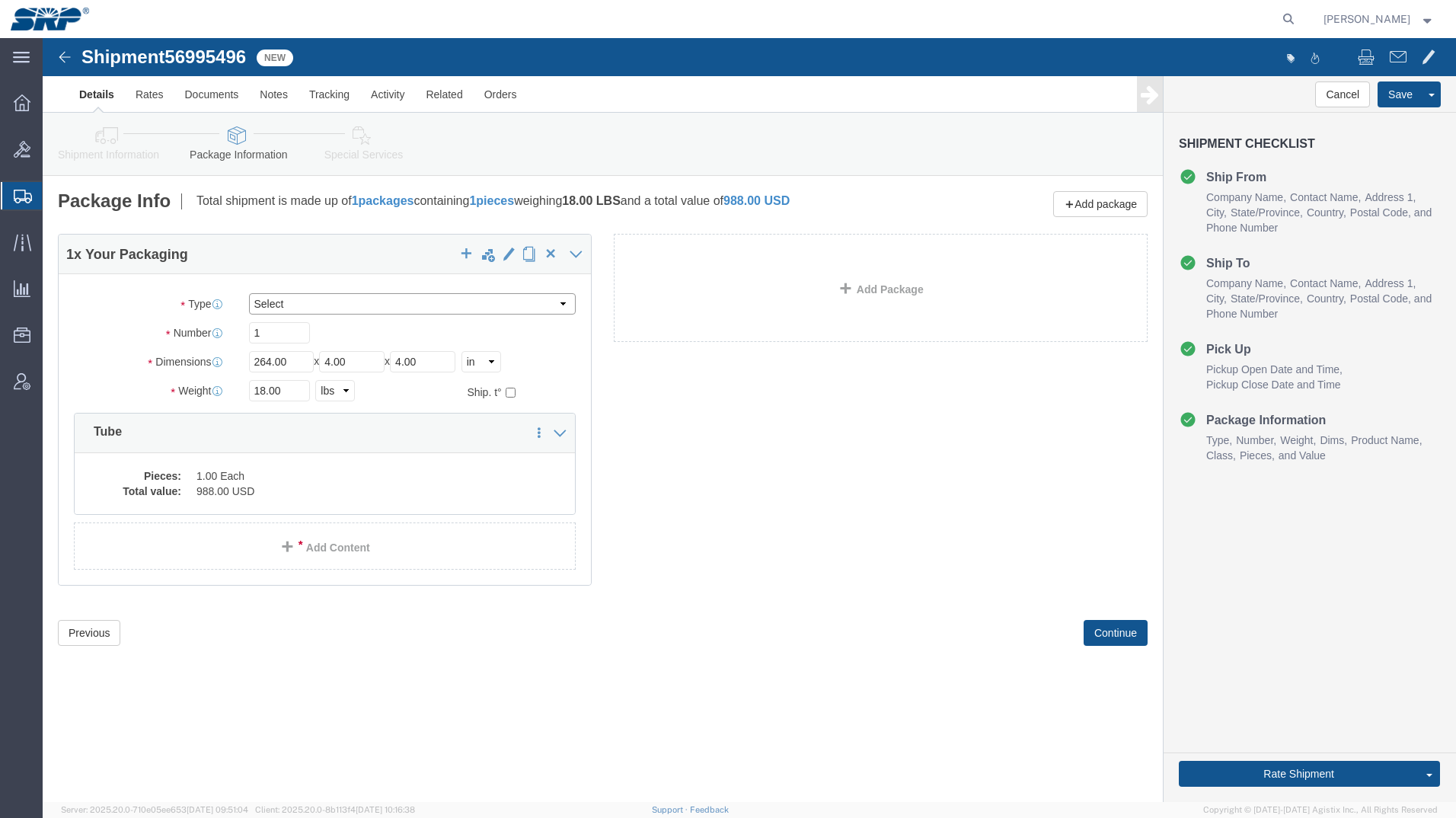
click select "Select Bale(s) Basket(s) Bolt(s) Bottle(s) Buckets Bulk Bundle(s) Can(s) Cardbo…"
select select "PSNS"
click select "Select Bale(s) Basket(s) Bolt(s) Bottle(s) Buckets Bulk Bundle(s) Can(s) Cardbo…"
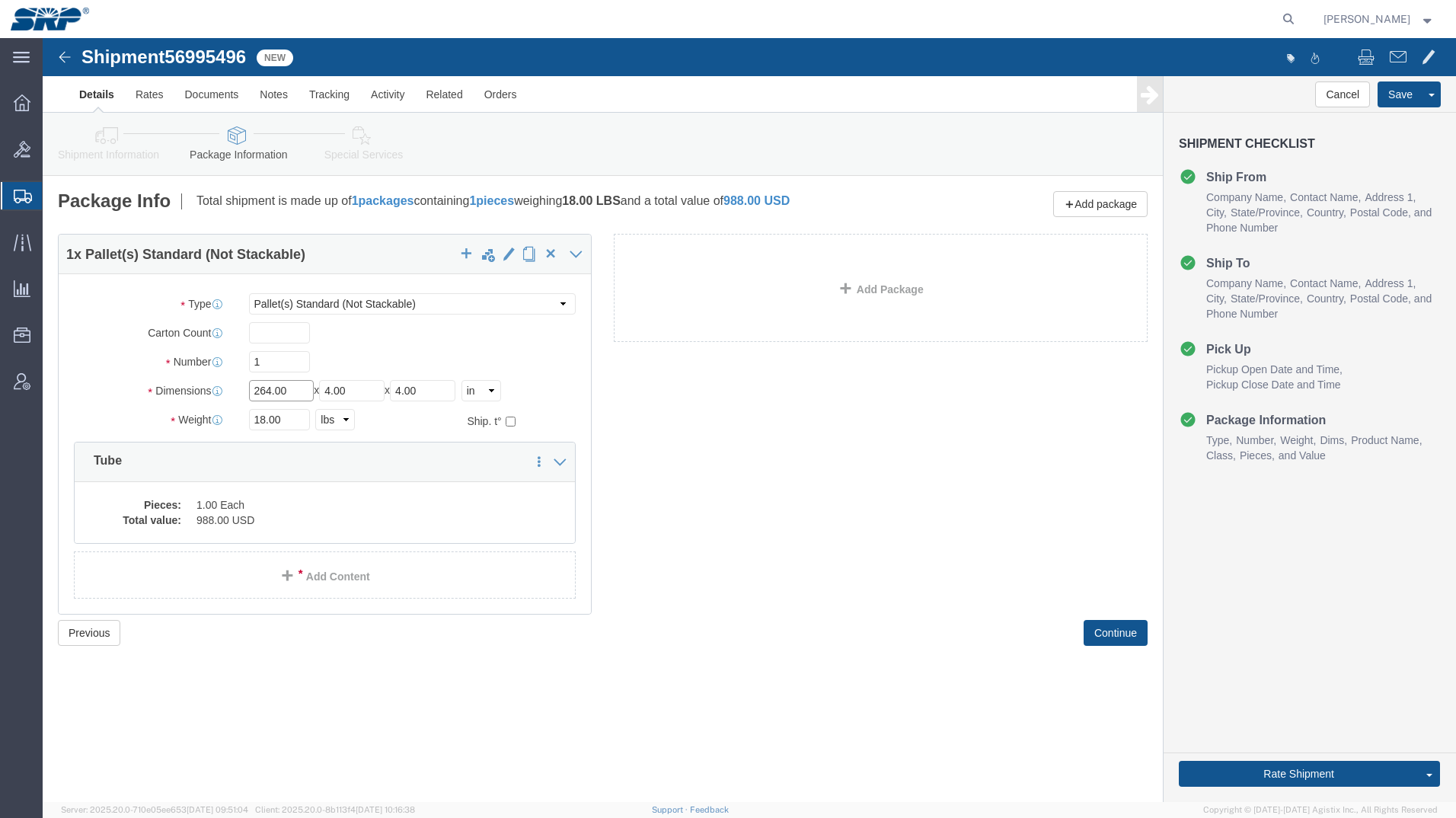
drag, startPoint x: 249, startPoint y: 352, endPoint x: 116, endPoint y: 338, distance: 133.7
click div "Package Type Select Bale(s) Basket(s) Bolt(s) Bottle(s) Buckets Bulk Bundle(s) …"
type input "42"
type input "20"
type input "17"
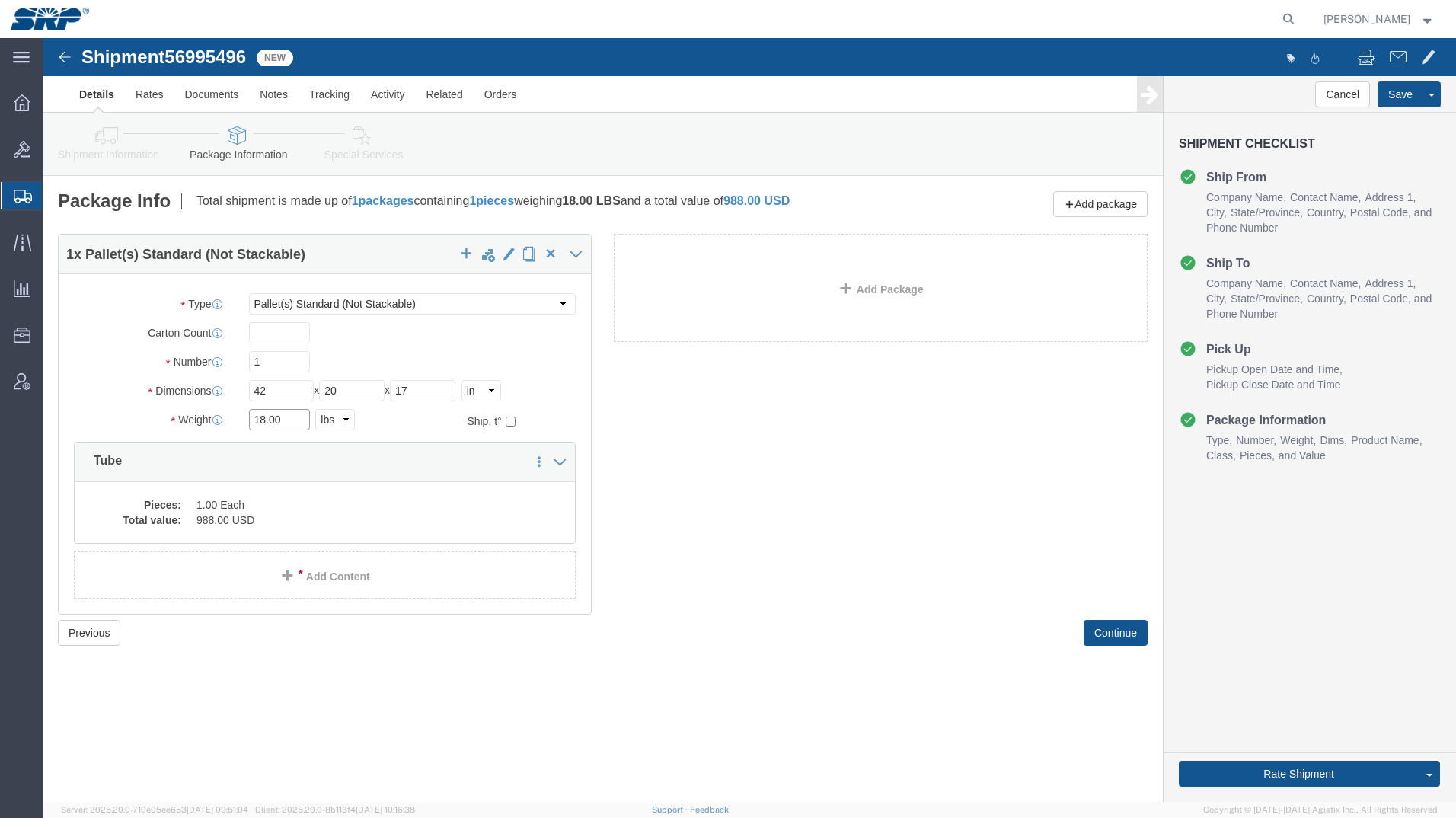
drag, startPoint x: 252, startPoint y: 380, endPoint x: 153, endPoint y: 379, distance: 99.0
click div "Weight 18.00 Select kgs lbs Ship. t°"
type input "99"
click dd "988.00 USD"
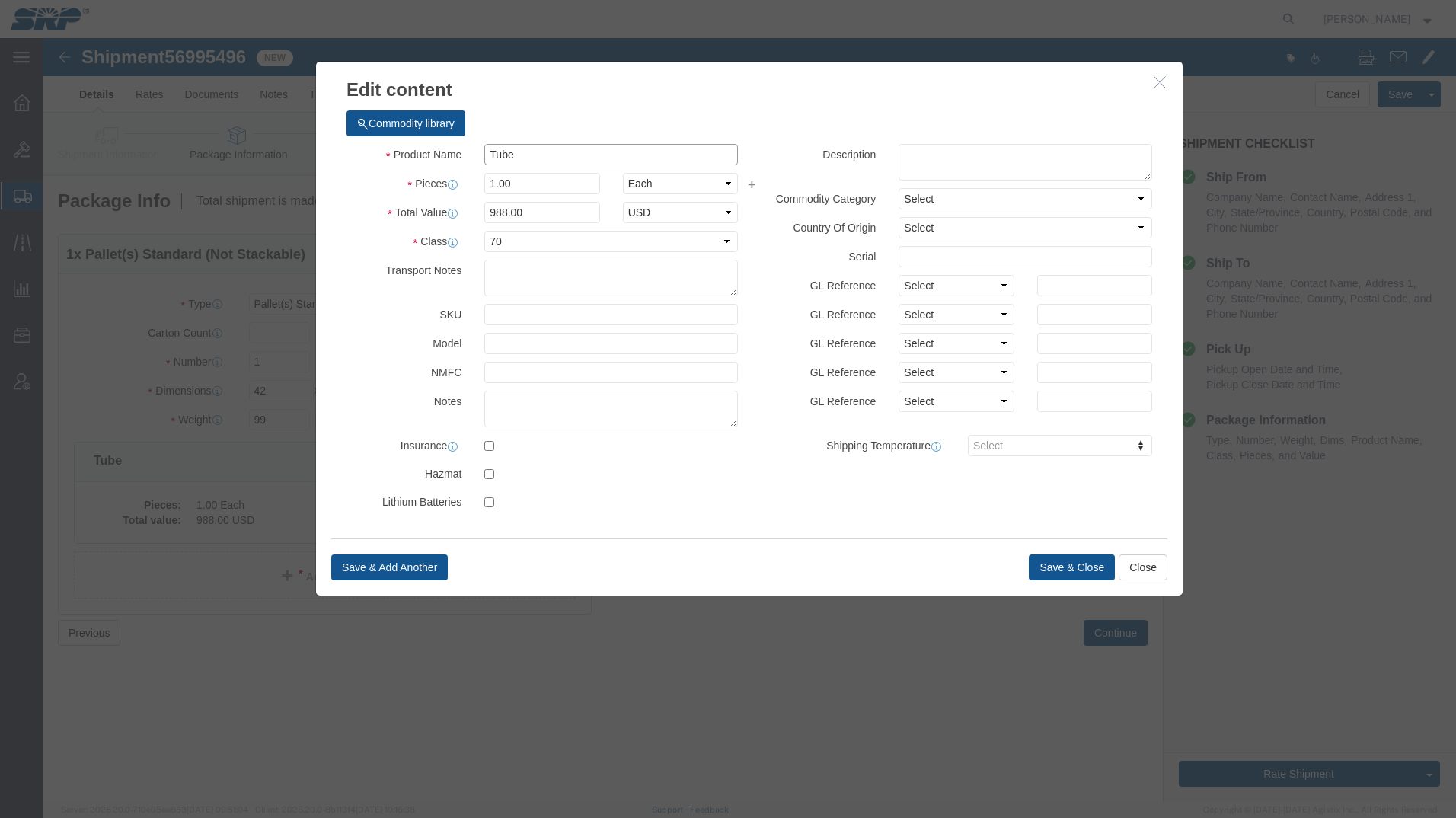
drag, startPoint x: 479, startPoint y: 113, endPoint x: 344, endPoint y: 126, distance: 135.6
click div "Product Name Tube"
drag, startPoint x: 527, startPoint y: 122, endPoint x: 471, endPoint y: 131, distance: 56.7
click div "Product Name Pipe Fittings Pieces 1.00 Select Bag Barrels 100Board Feet Bottle …"
type input "Pipe"
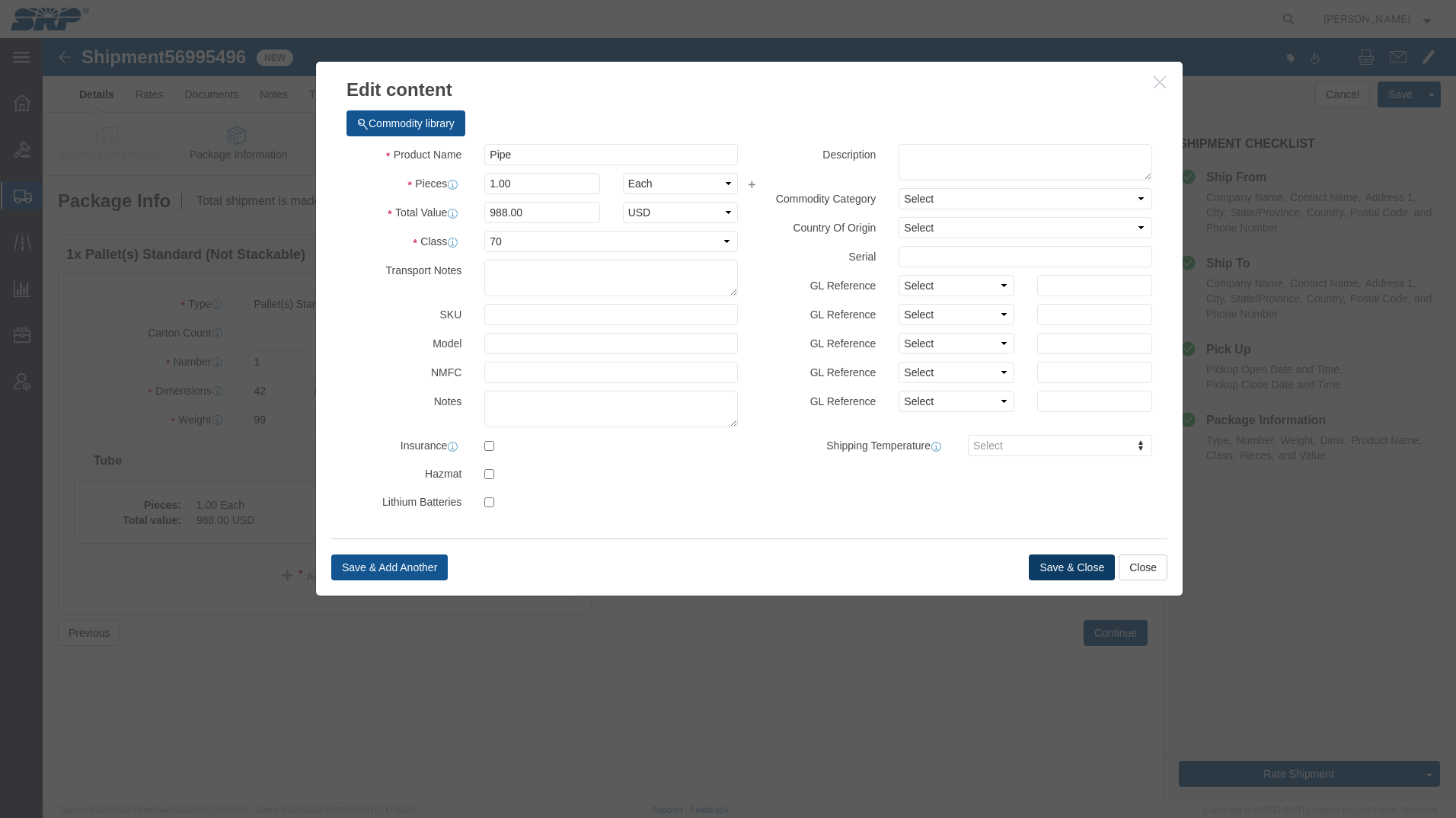
click button "Save & Close"
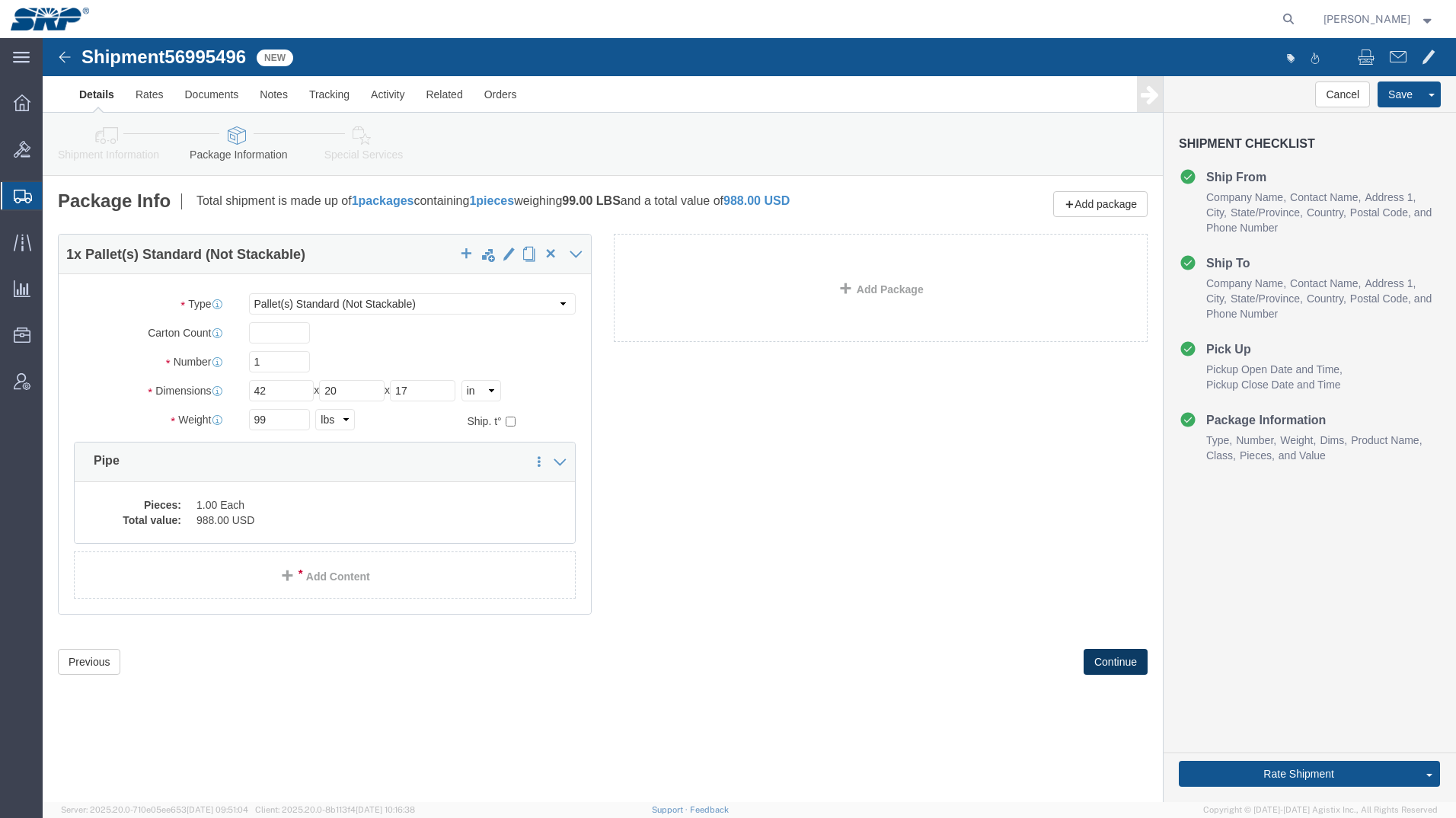
click button "Continue"
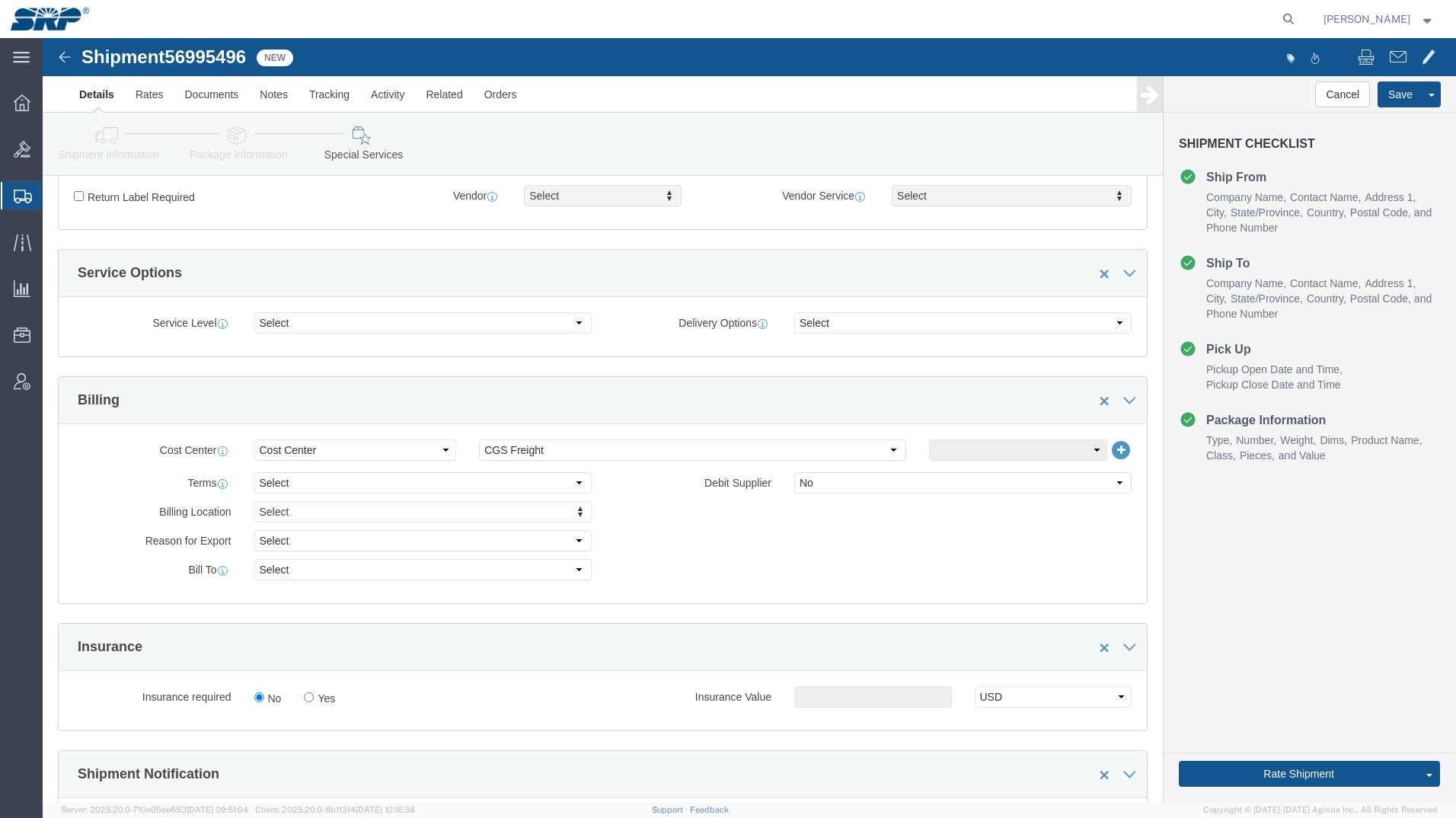
scroll to position [609, 0]
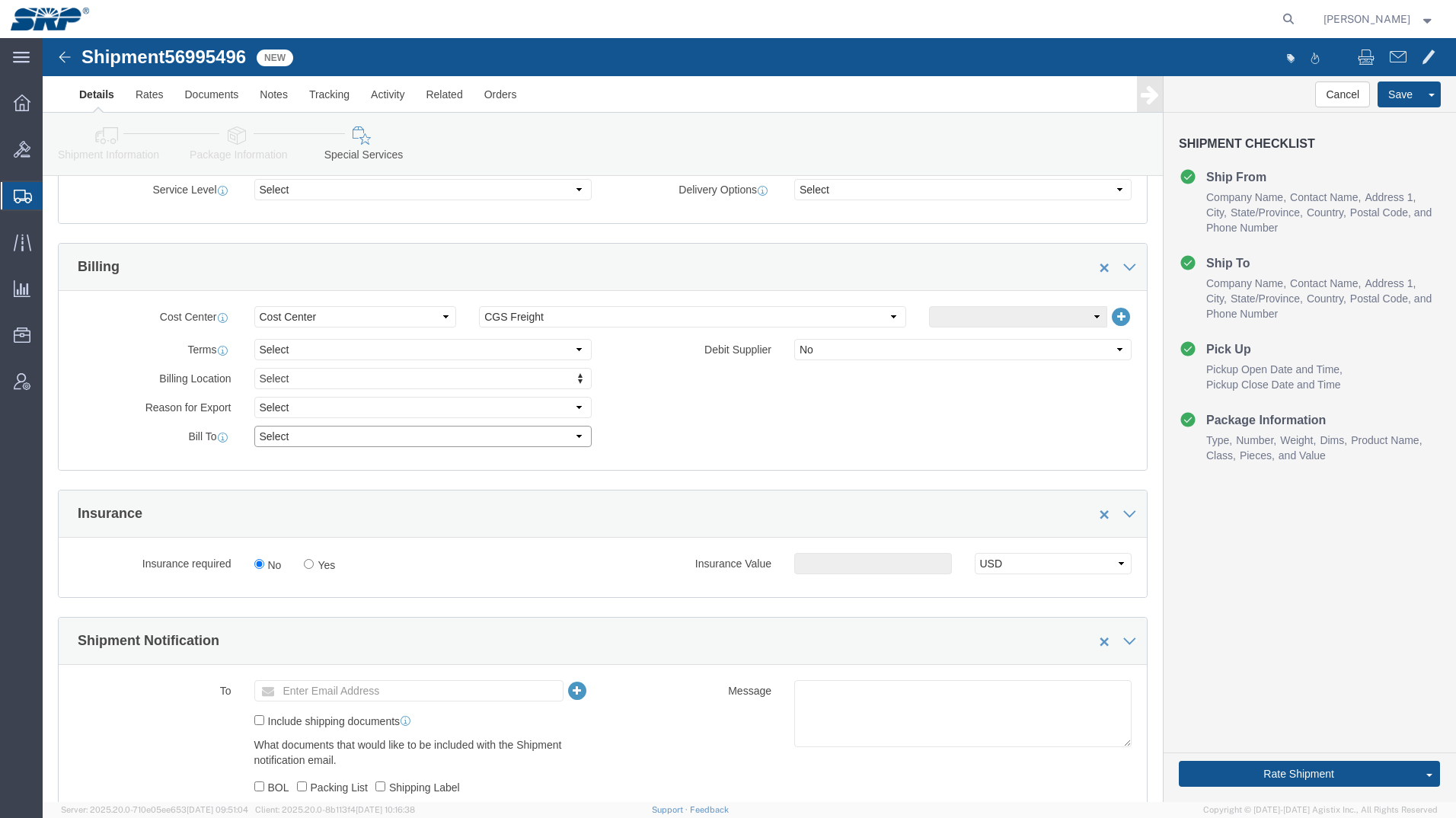
click select "Select Recipient Account Sender/Shipper Third Party Account"
select select "THRD"
click select "Select Recipient Account Sender/Shipper Third Party Account"
select select
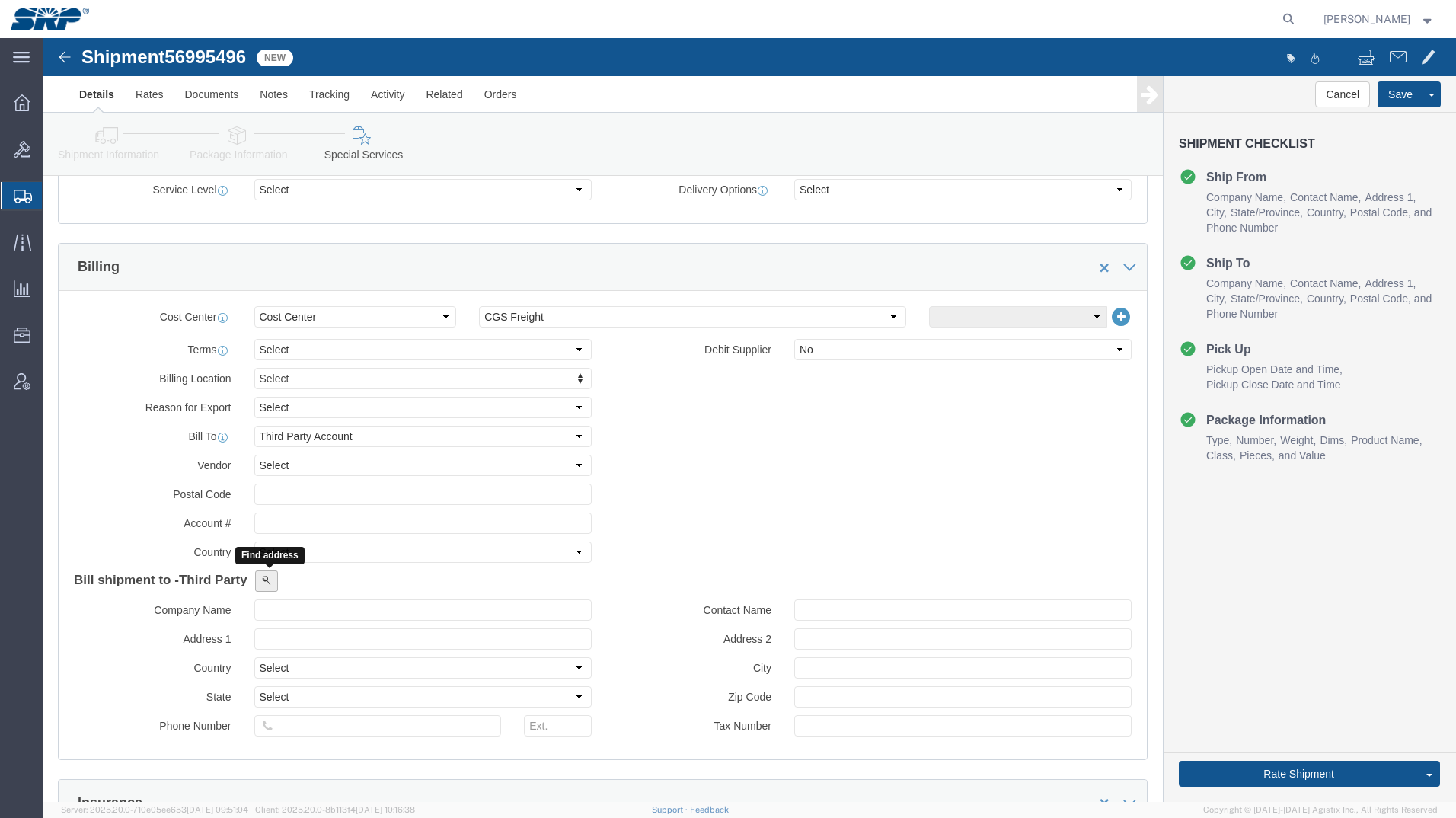
click button
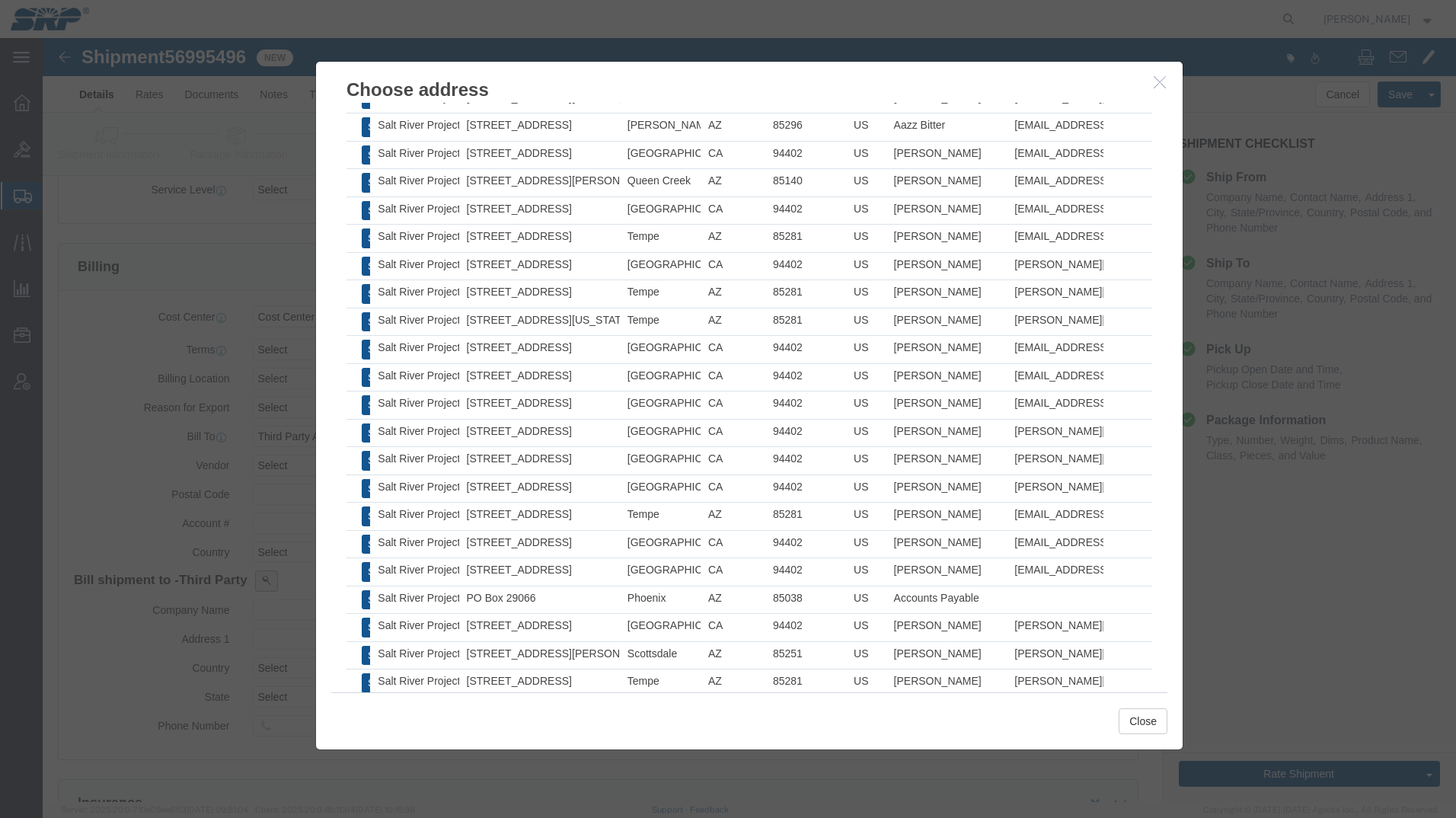
scroll to position [1176, 0]
click td "Select"
click div
click button "Select"
type input "Salt River Project"
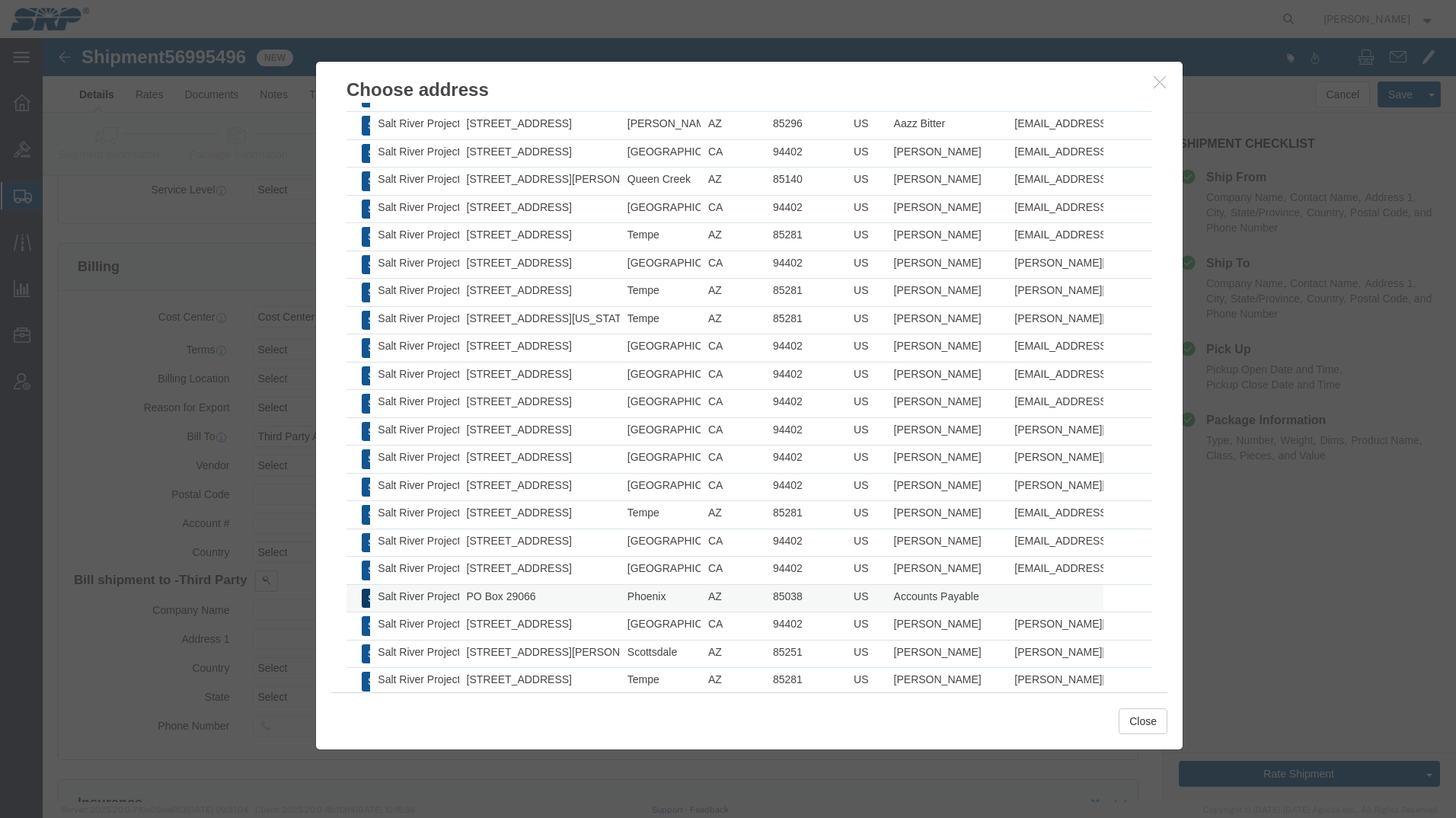
type input "PO Box 29066"
select select "US"
type input "6022368759"
type input "Accounts Payable"
type input "Phoenix"
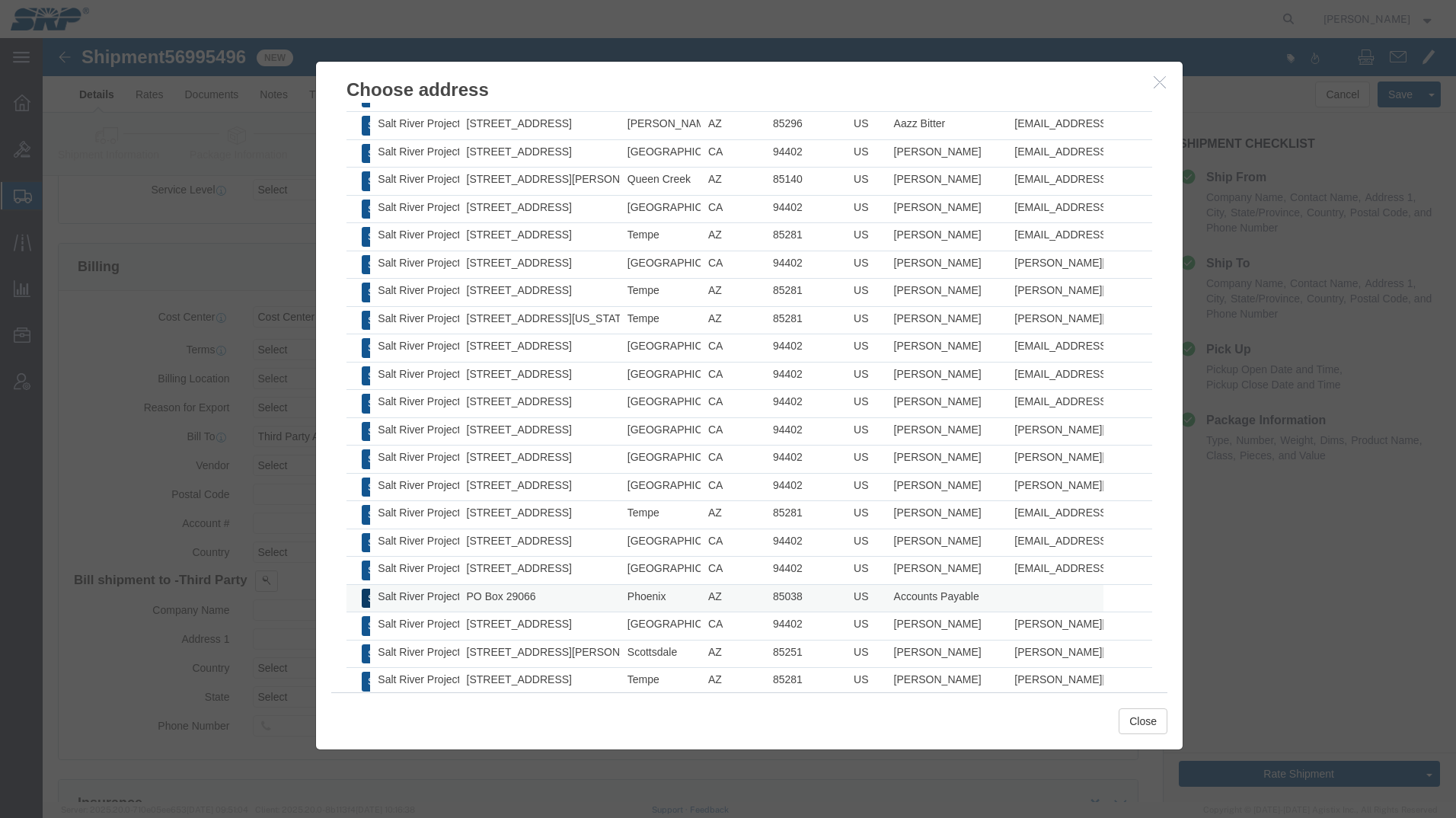
type input "85038"
select select "AZ"
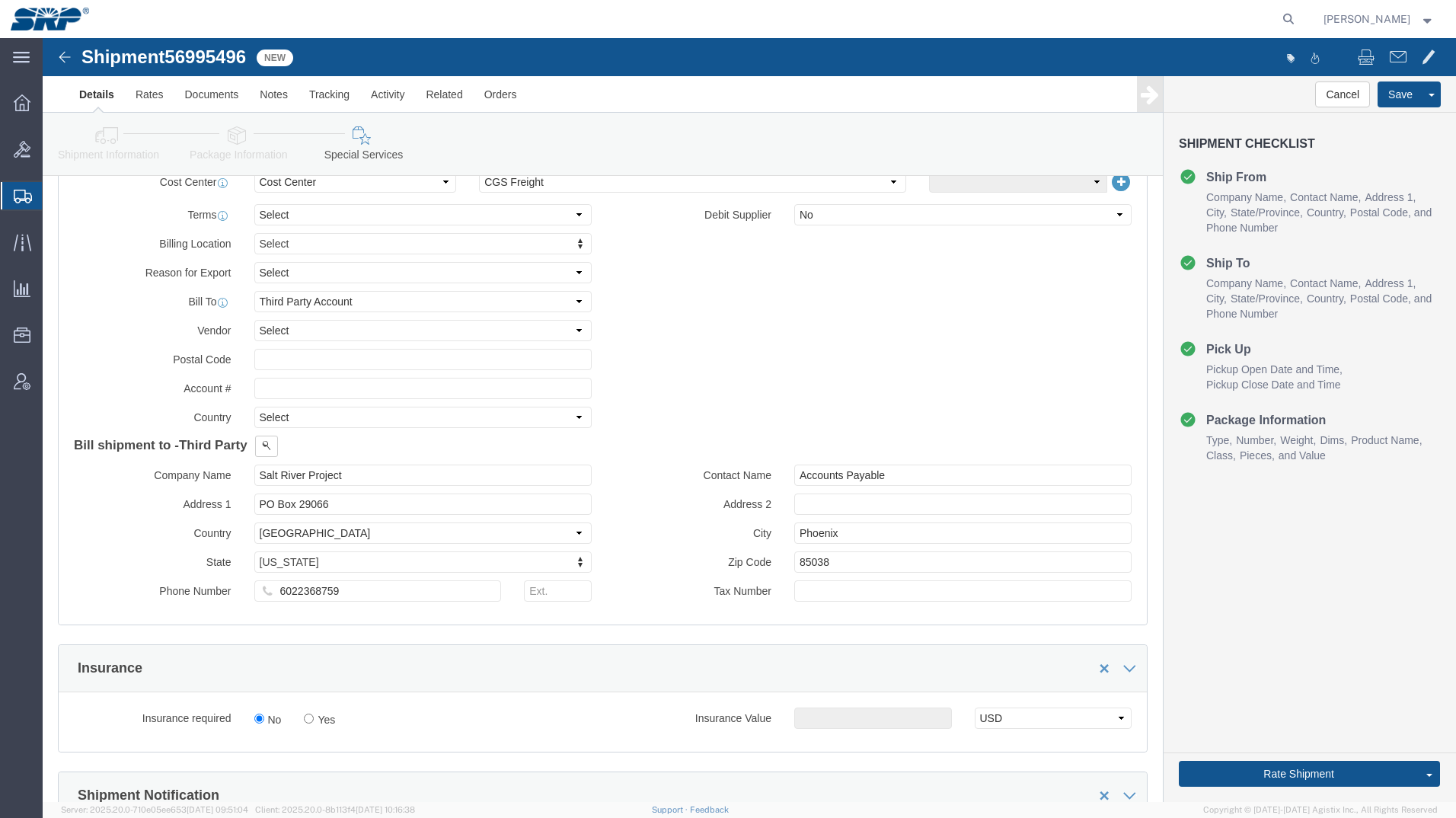
scroll to position [762, 0]
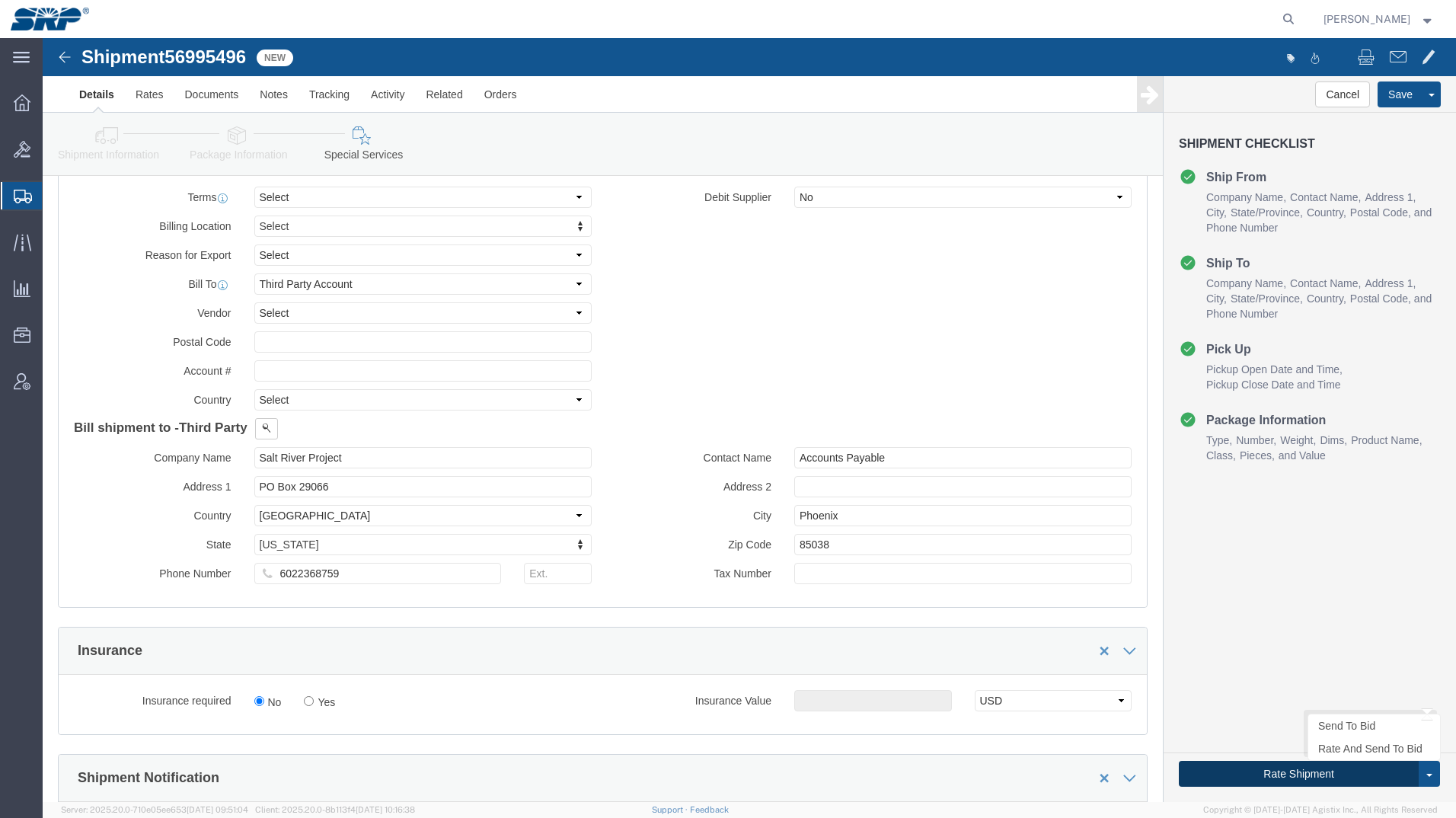
click button "Rate Shipment"
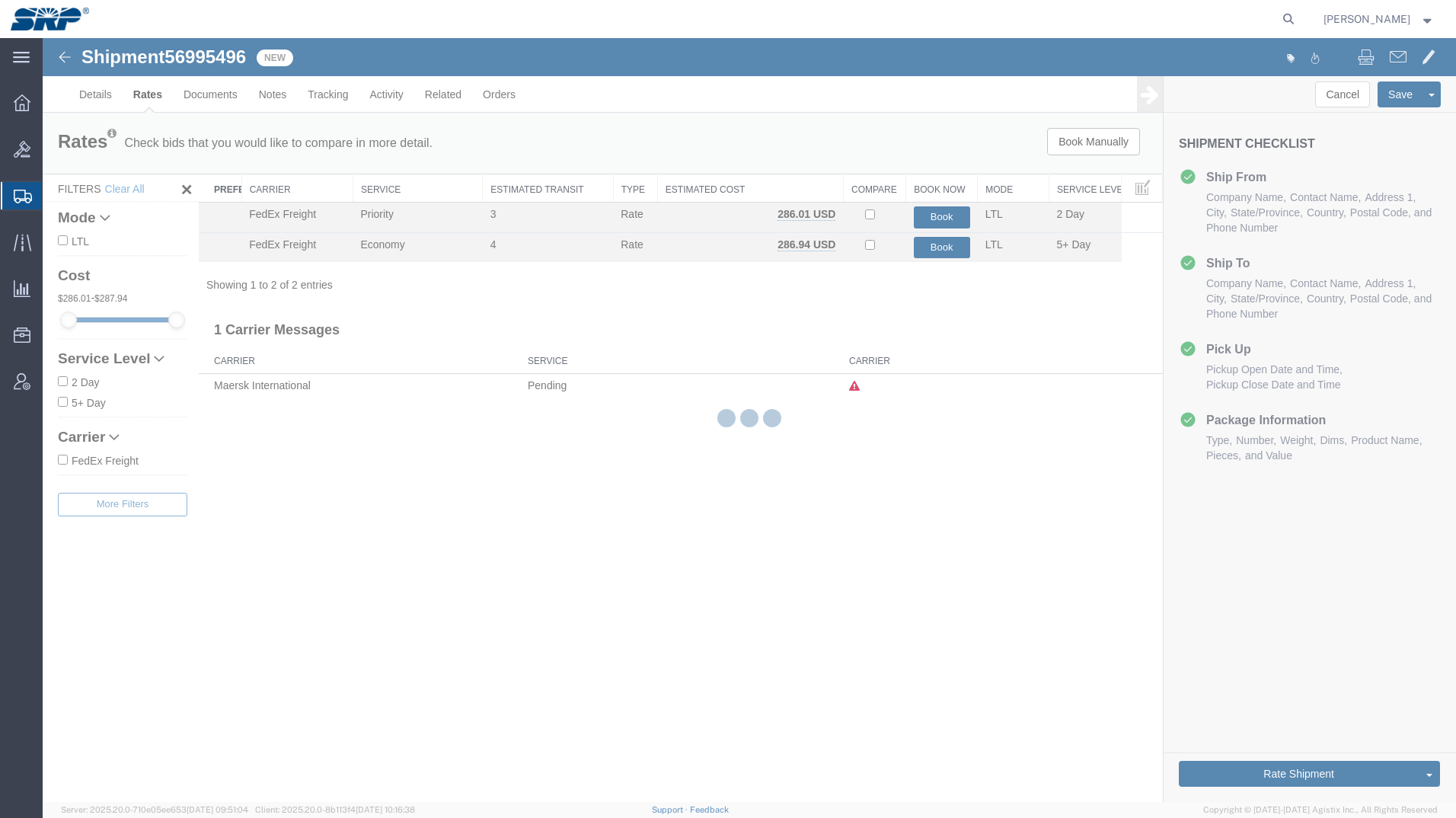
scroll to position [0, 0]
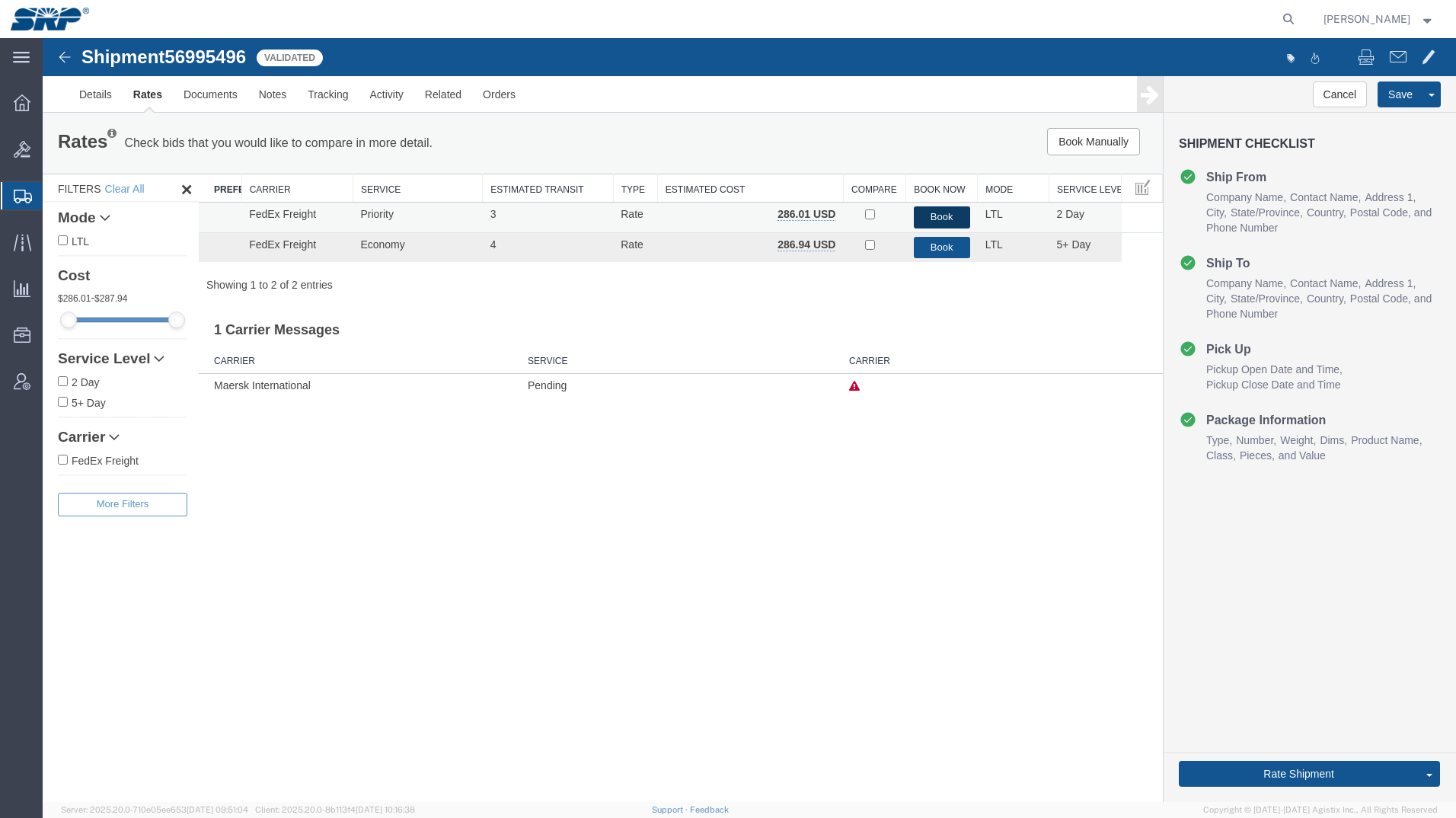
click at [938, 211] on button "Book" at bounding box center [942, 218] width 56 height 22
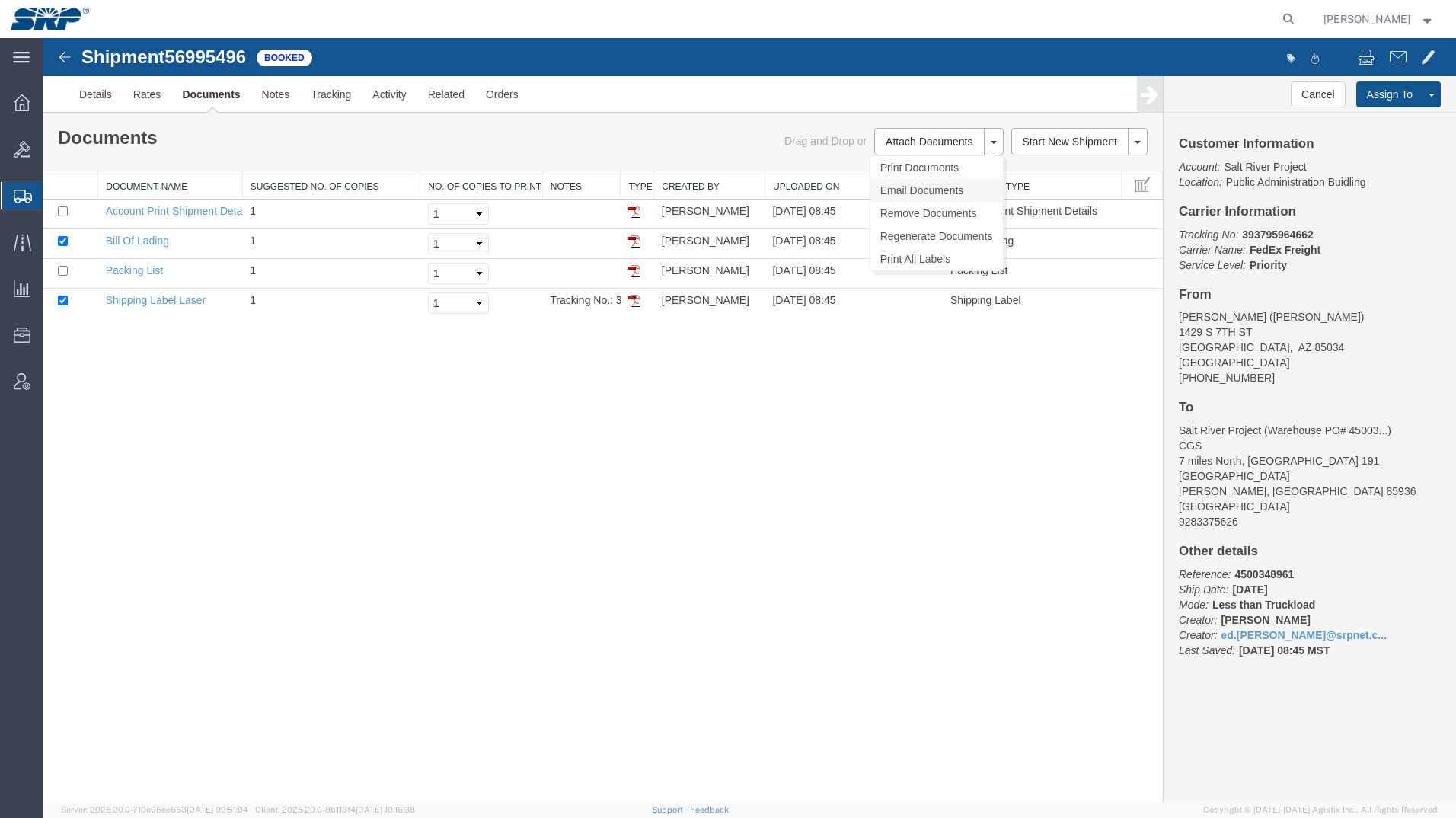
click at [908, 189] on link "Email Documents" at bounding box center [936, 190] width 132 height 23
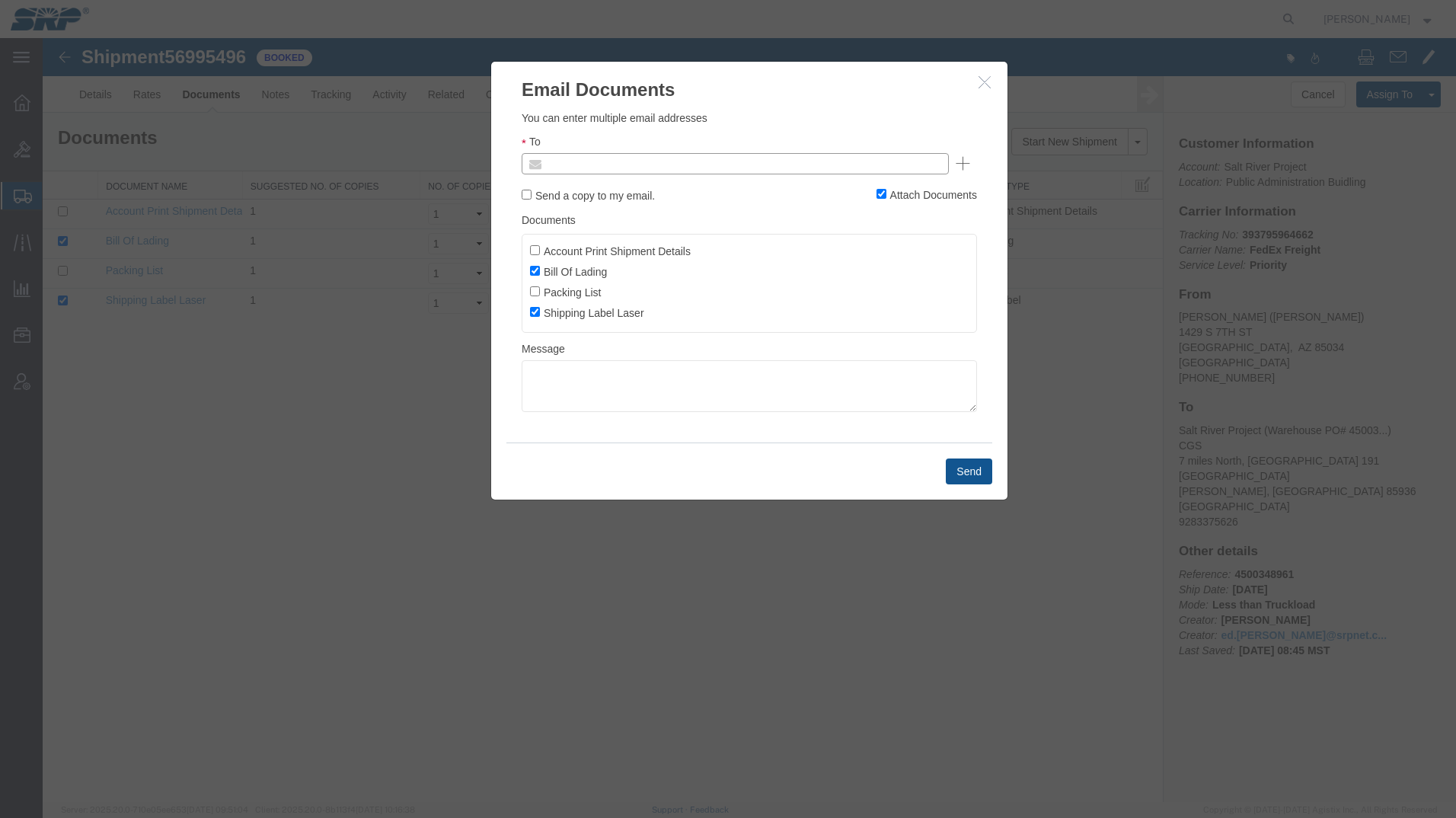
click at [577, 160] on input "text" at bounding box center [631, 163] width 178 height 20
type input "ed.s"
type input "[EMAIL_ADDRESS][PERSON_NAME][DOMAIN_NAME]"
click at [972, 471] on button "Send" at bounding box center [969, 471] width 46 height 26
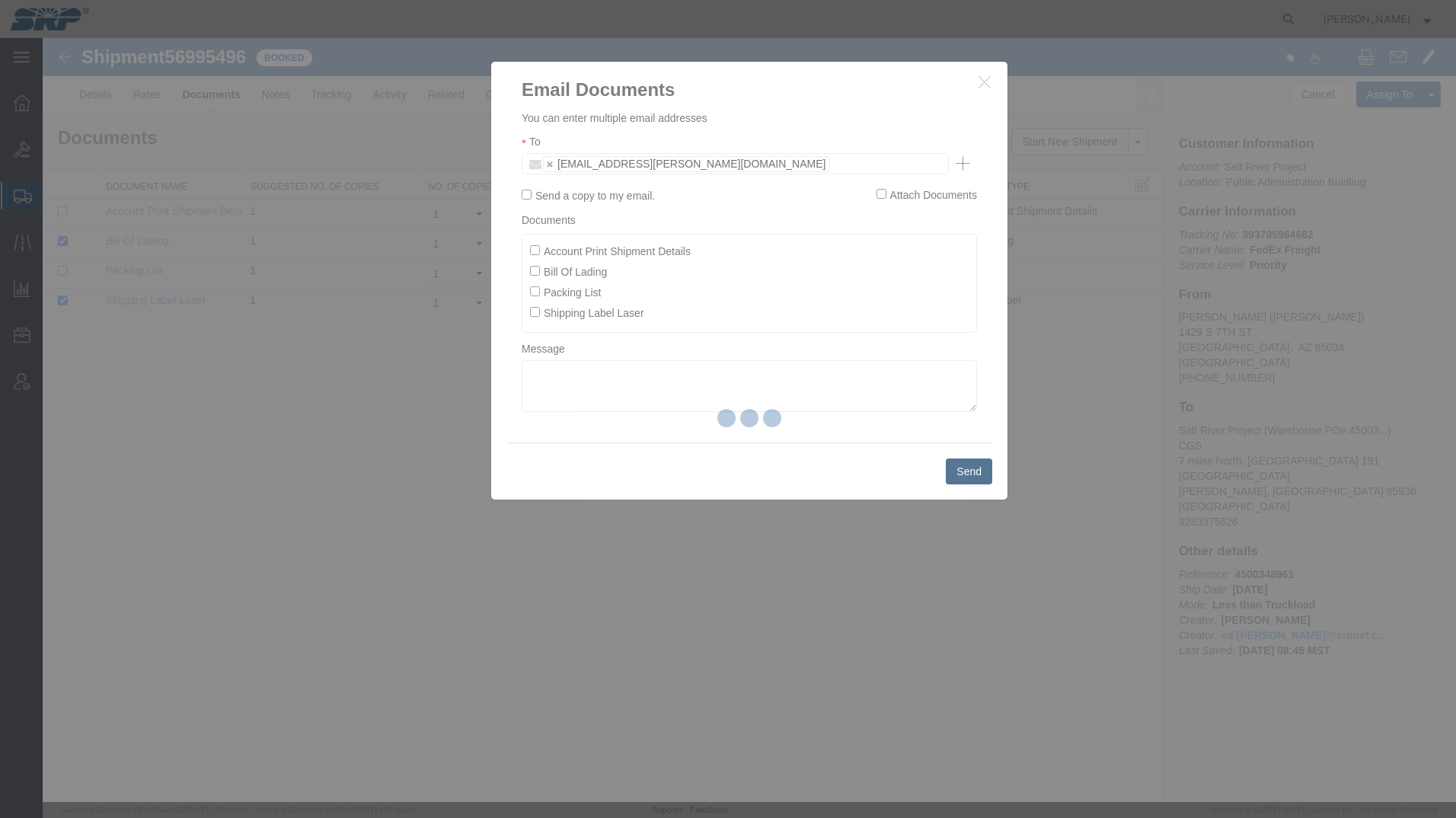
checkbox input "false"
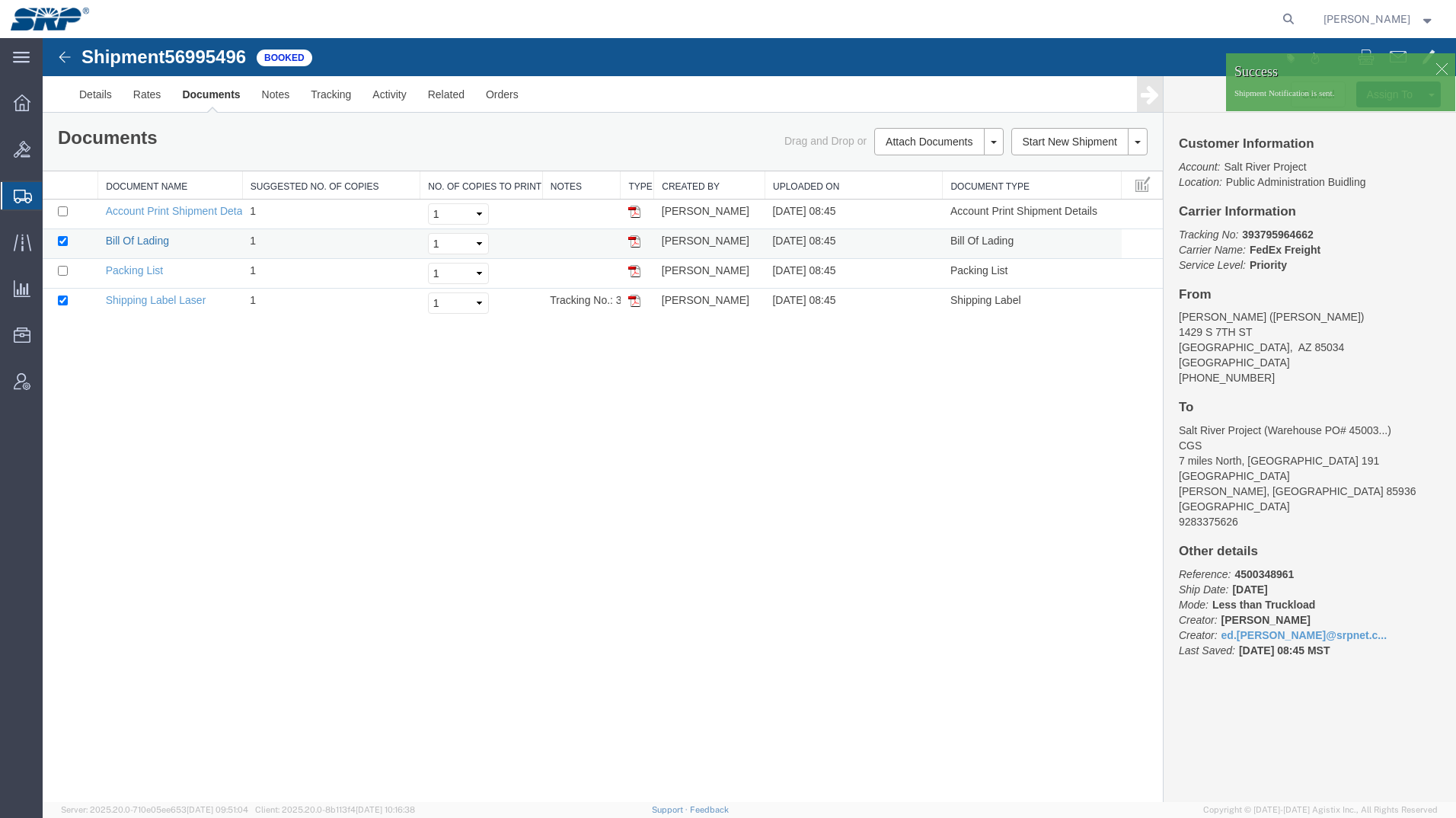
click at [136, 236] on link "Bill Of Lading" at bounding box center [137, 241] width 63 height 12
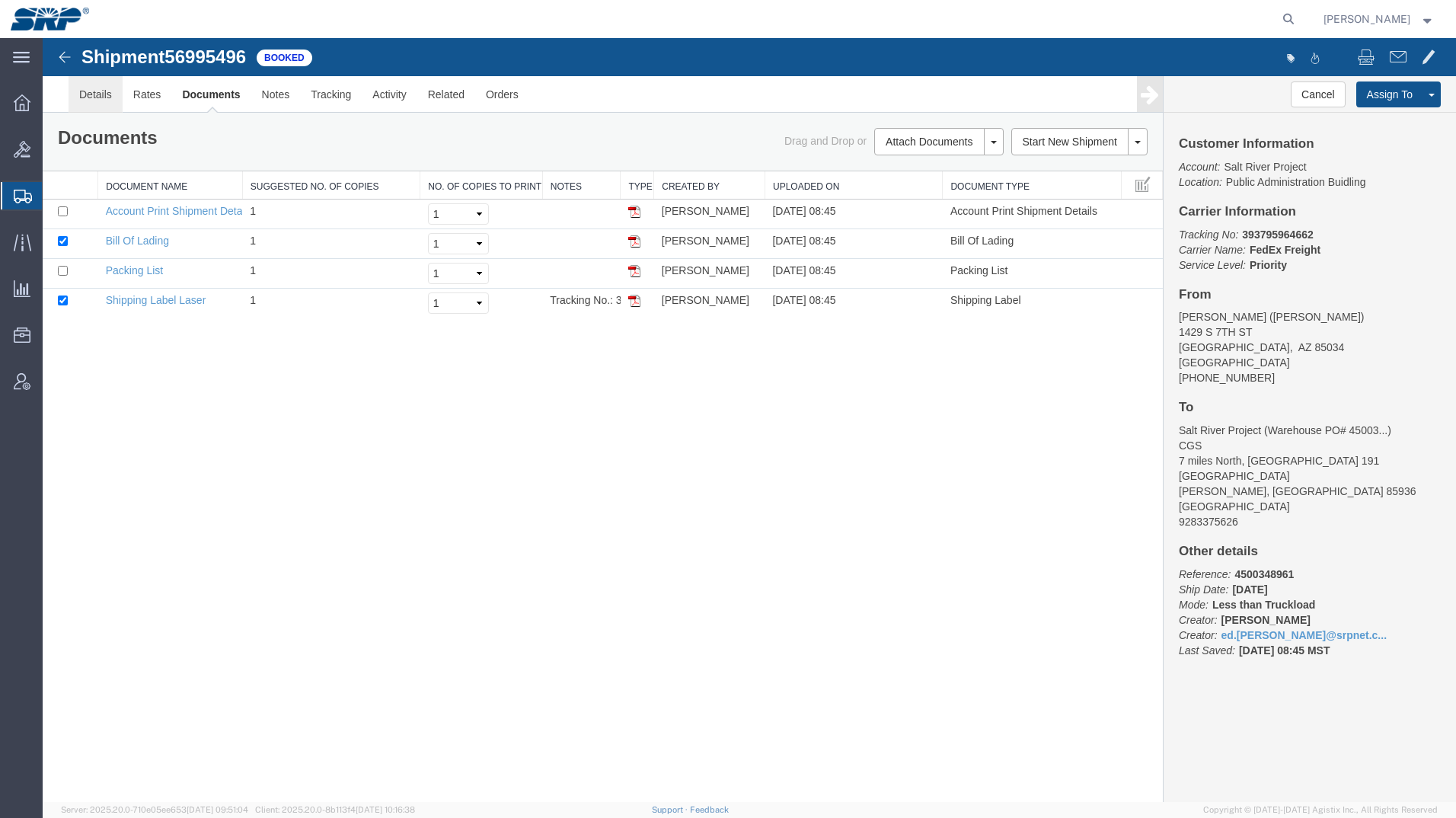
click at [84, 101] on link "Details" at bounding box center [95, 94] width 54 height 37
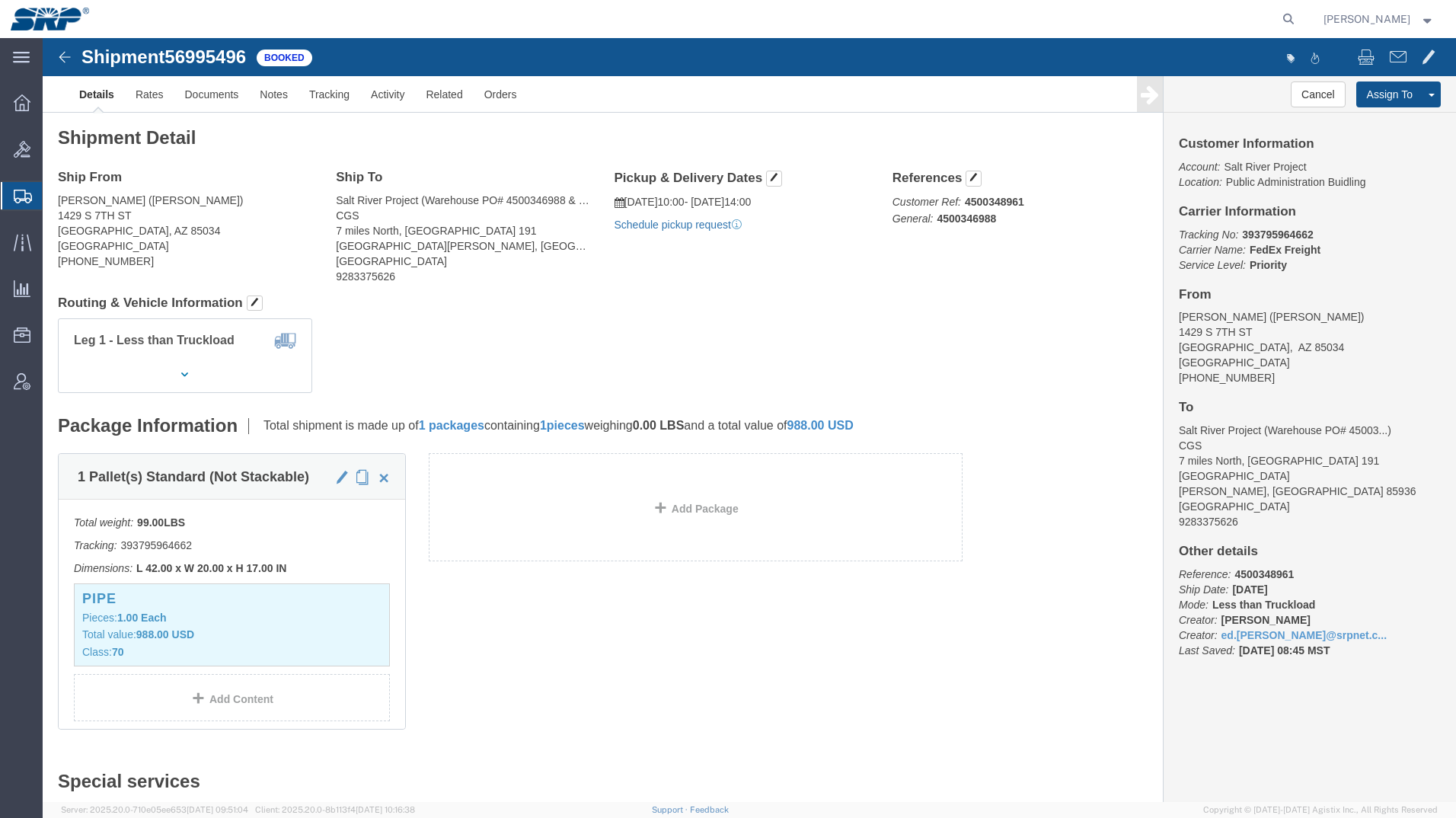
click link "Schedule pickup request"
click link "Rates"
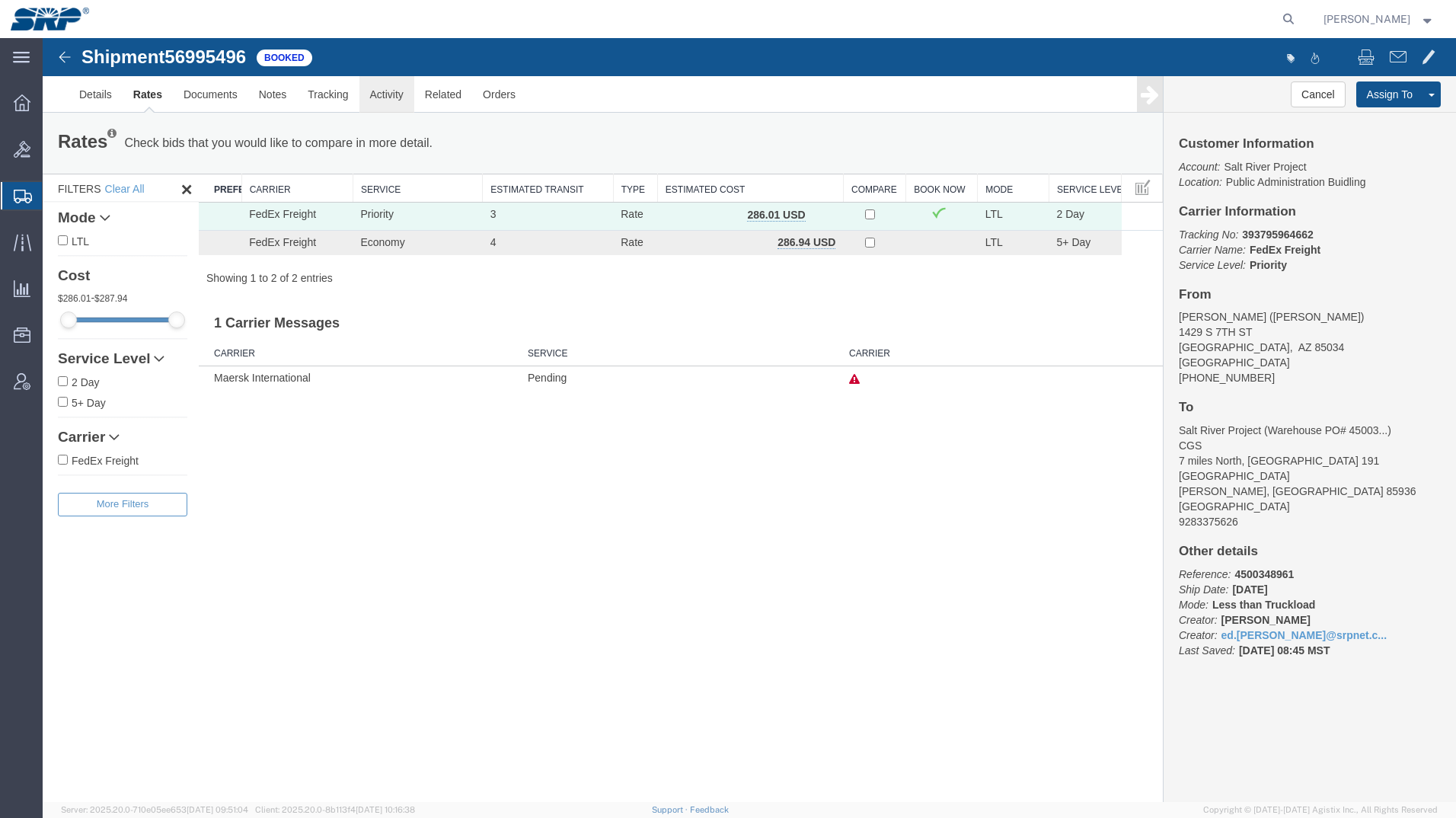
click at [375, 90] on link "Activity" at bounding box center [386, 94] width 55 height 37
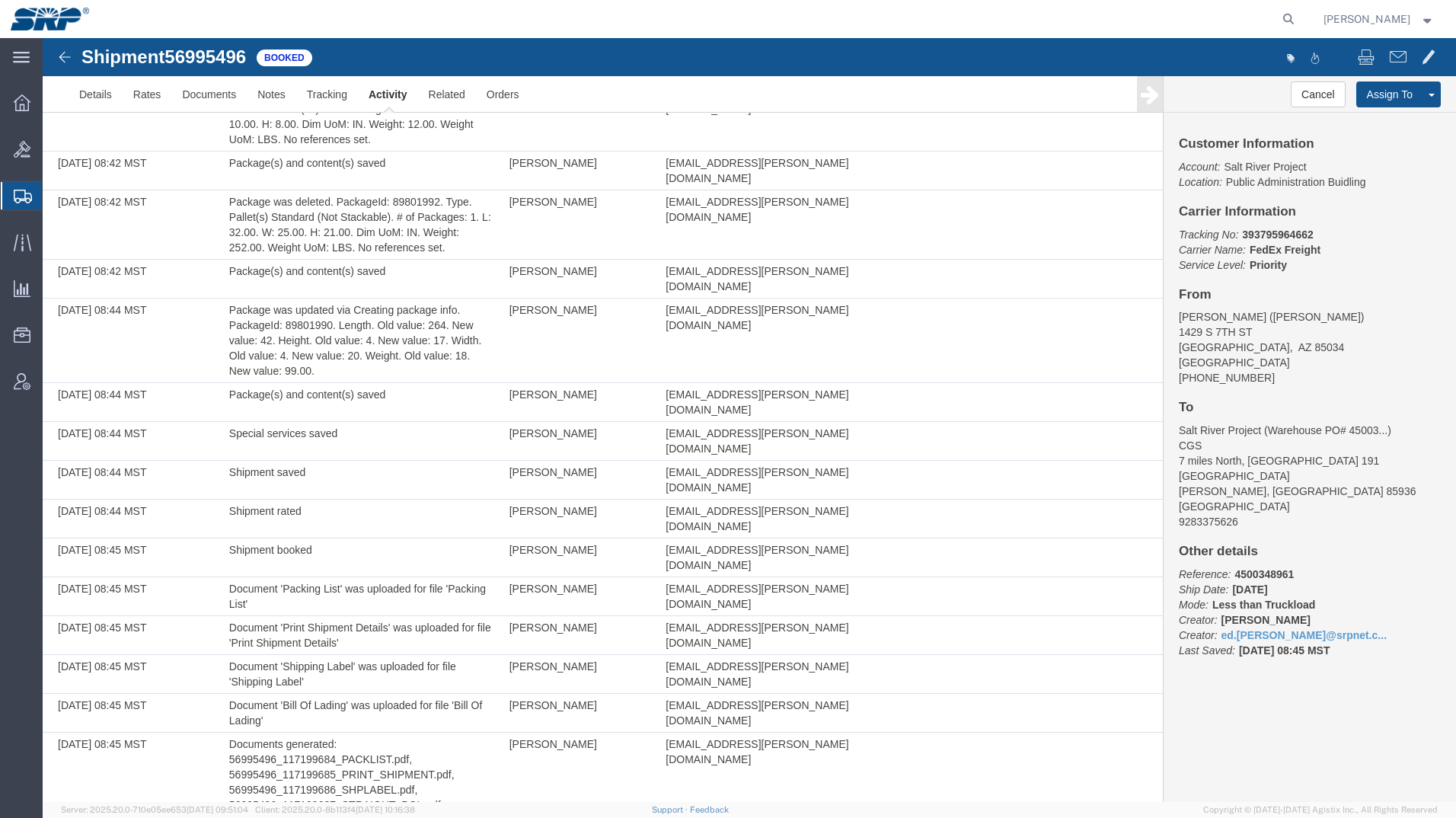
scroll to position [482, 0]
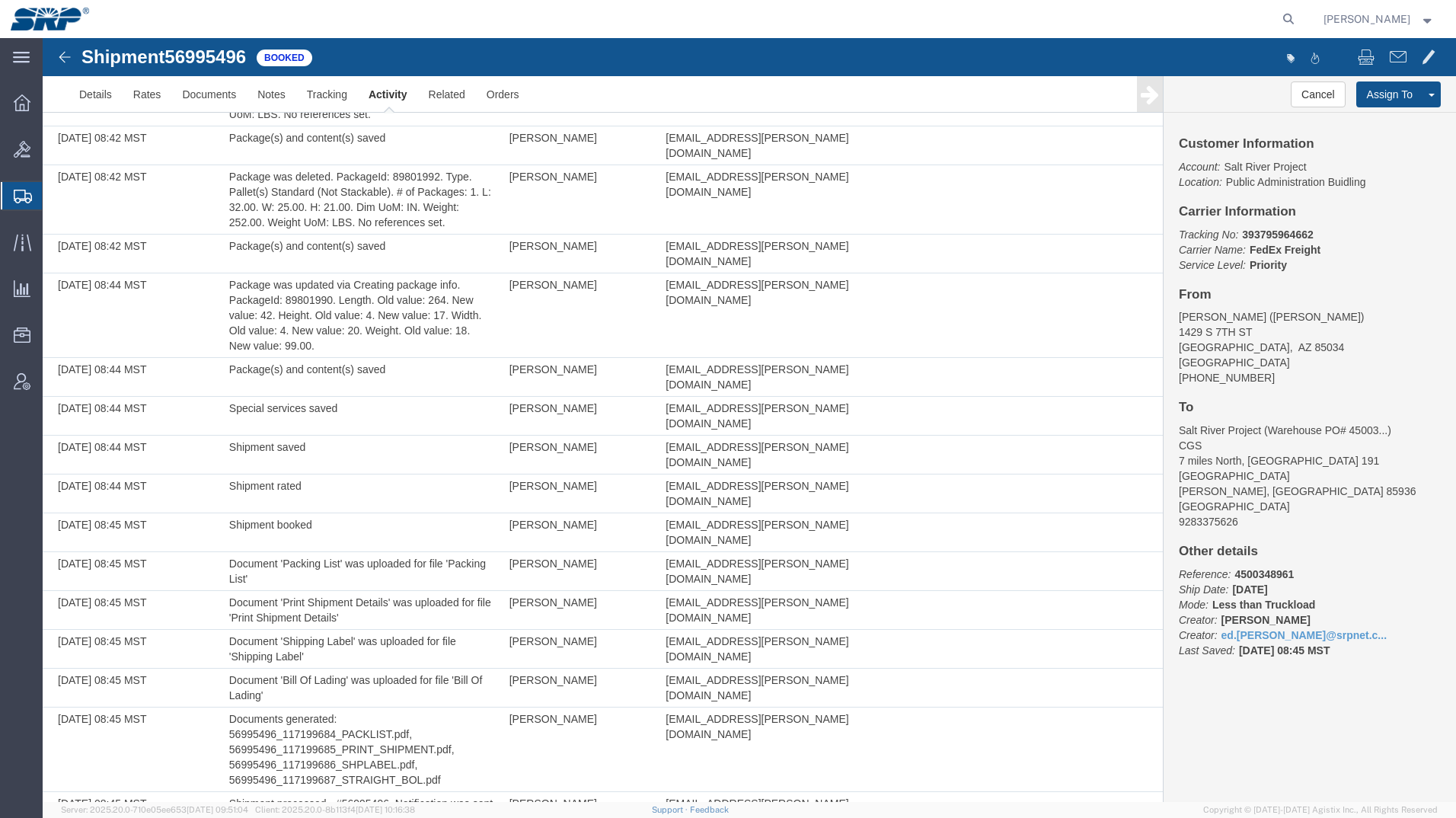
click at [63, 53] on img at bounding box center [64, 56] width 18 height 18
